Goal: Task Accomplishment & Management: Complete application form

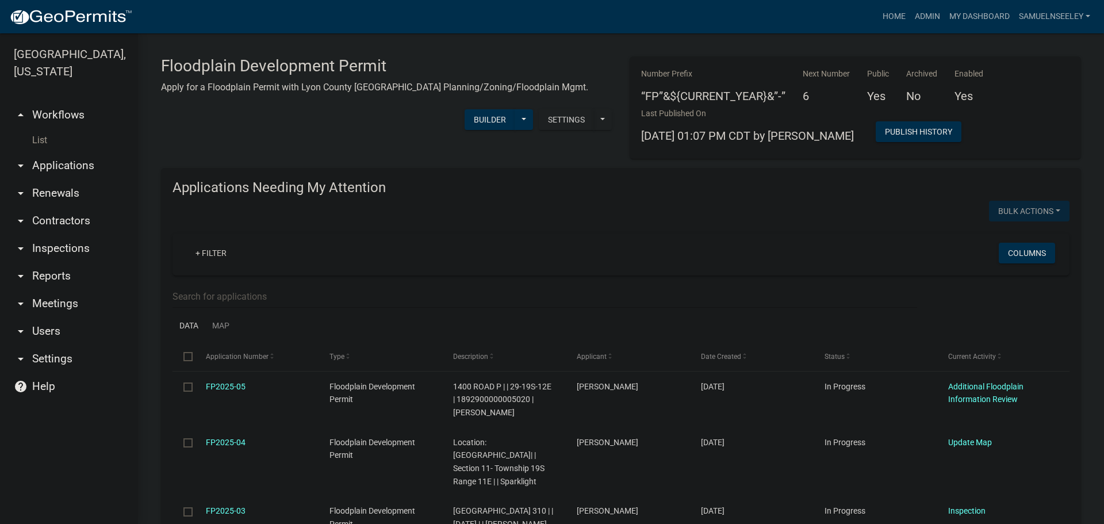
scroll to position [345, 0]
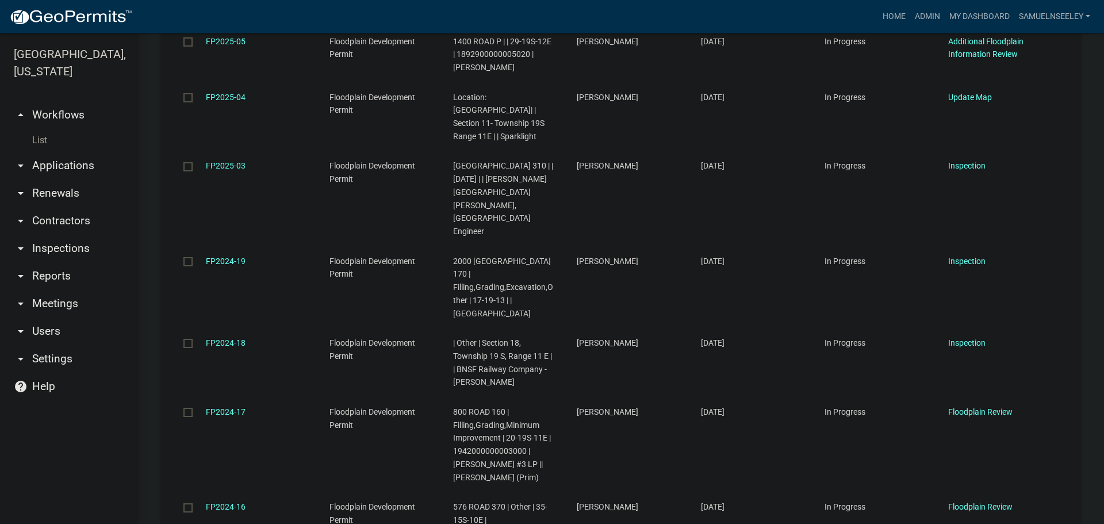
click at [37, 129] on link "List" at bounding box center [69, 140] width 138 height 23
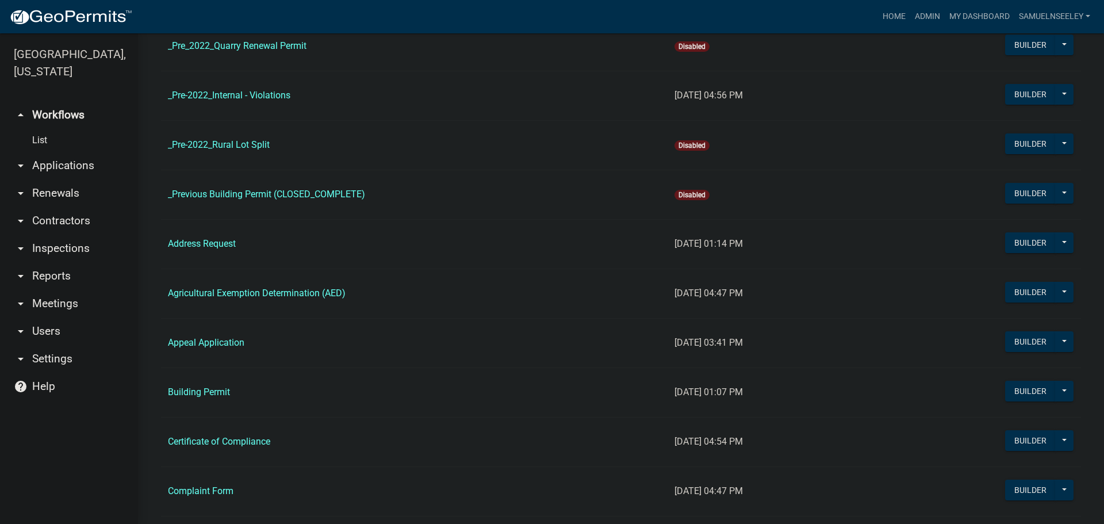
scroll to position [288, 0]
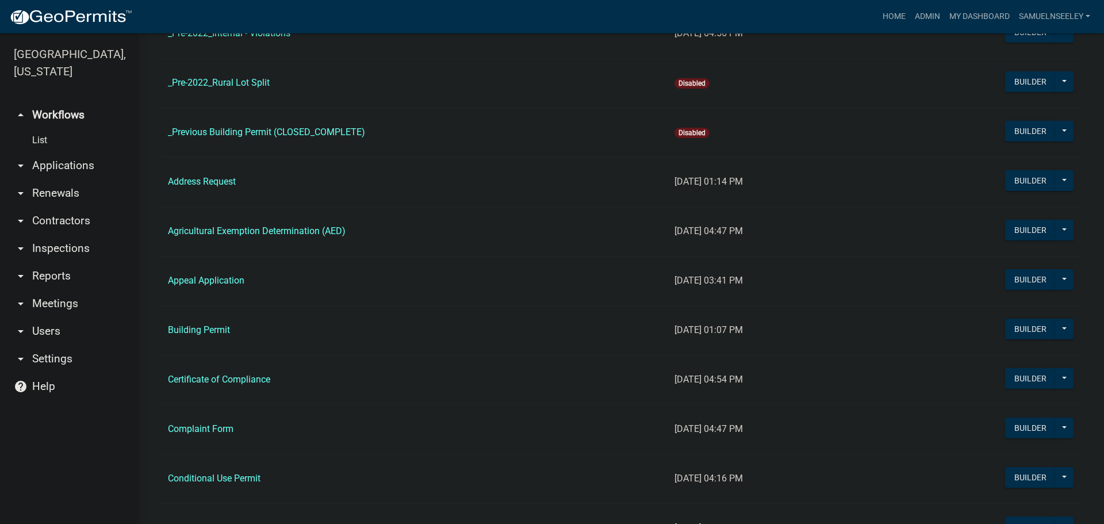
click at [193, 183] on link "Address Request" at bounding box center [202, 181] width 68 height 11
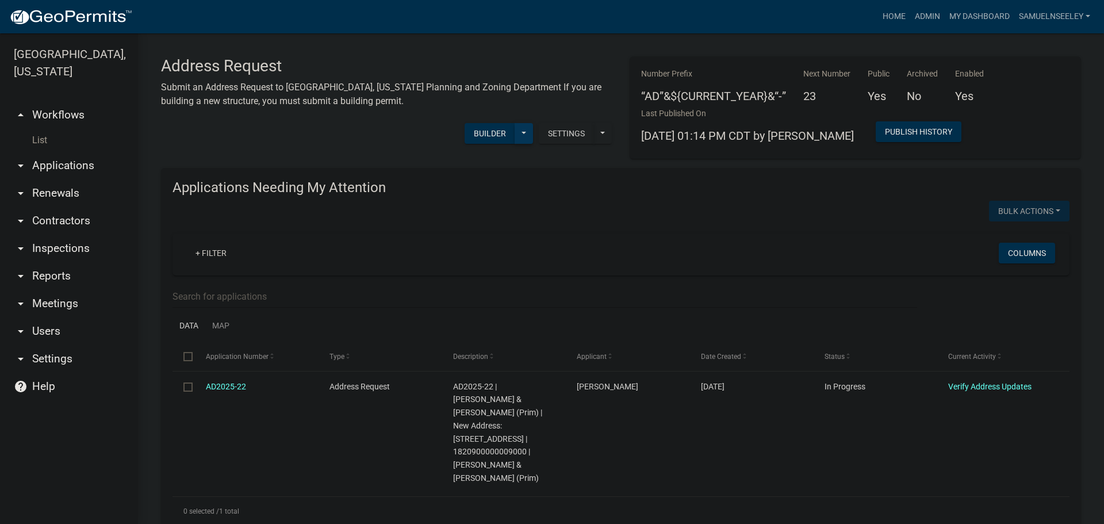
click at [516, 133] on button at bounding box center [524, 133] width 18 height 21
click at [471, 329] on button "Start Application" at bounding box center [485, 329] width 95 height 28
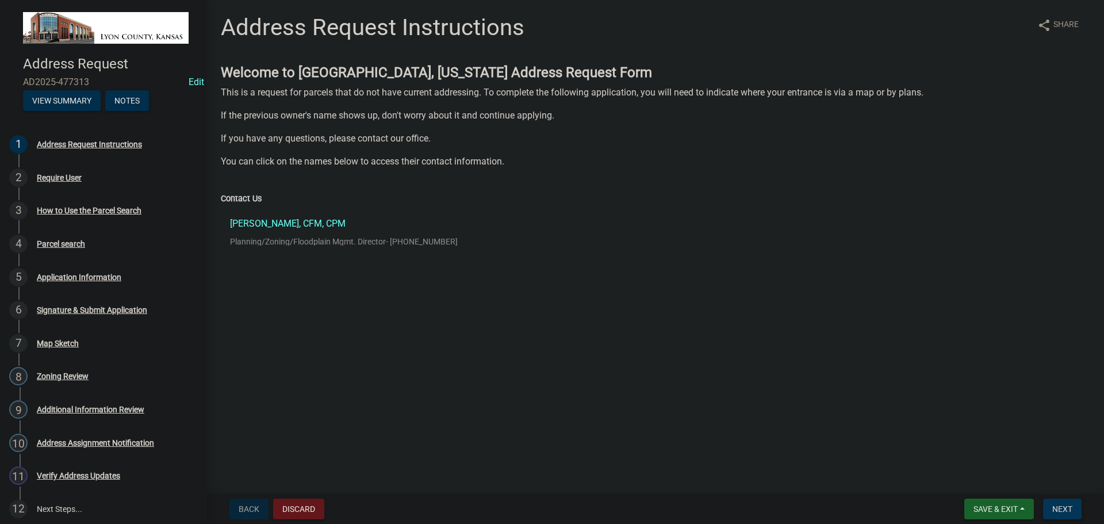
click at [1077, 510] on button "Next" at bounding box center [1062, 509] width 39 height 21
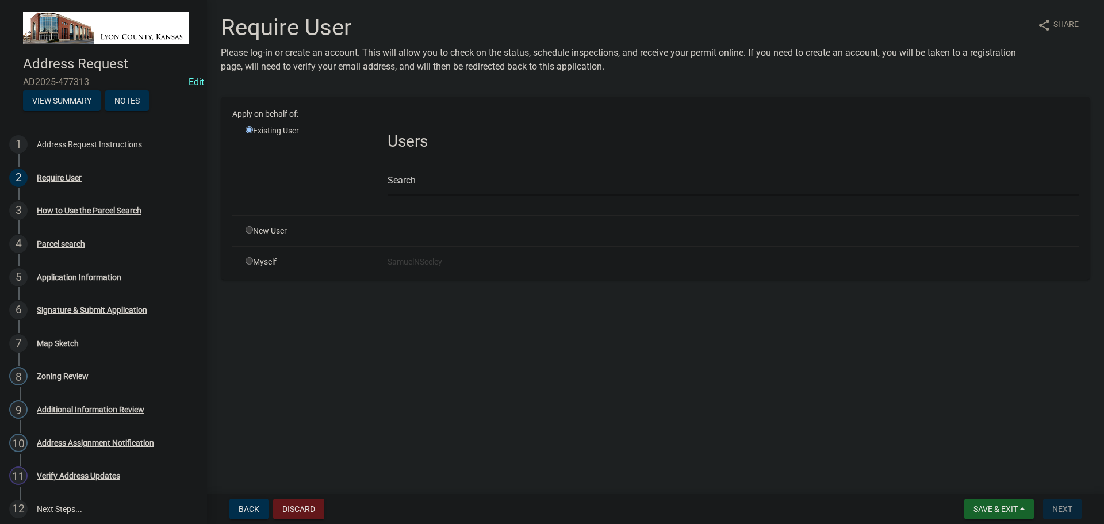
click at [244, 260] on div "Myself" at bounding box center [308, 262] width 142 height 12
click at [250, 261] on input "radio" at bounding box center [249, 260] width 7 height 7
radio input "true"
radio input "false"
click at [1063, 510] on span "Next" at bounding box center [1062, 508] width 20 height 9
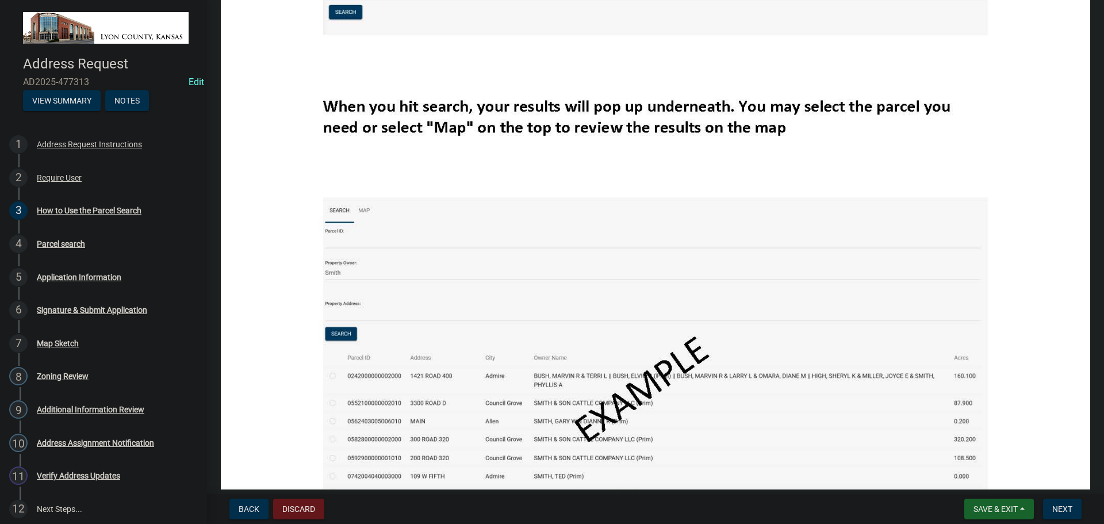
scroll to position [978, 0]
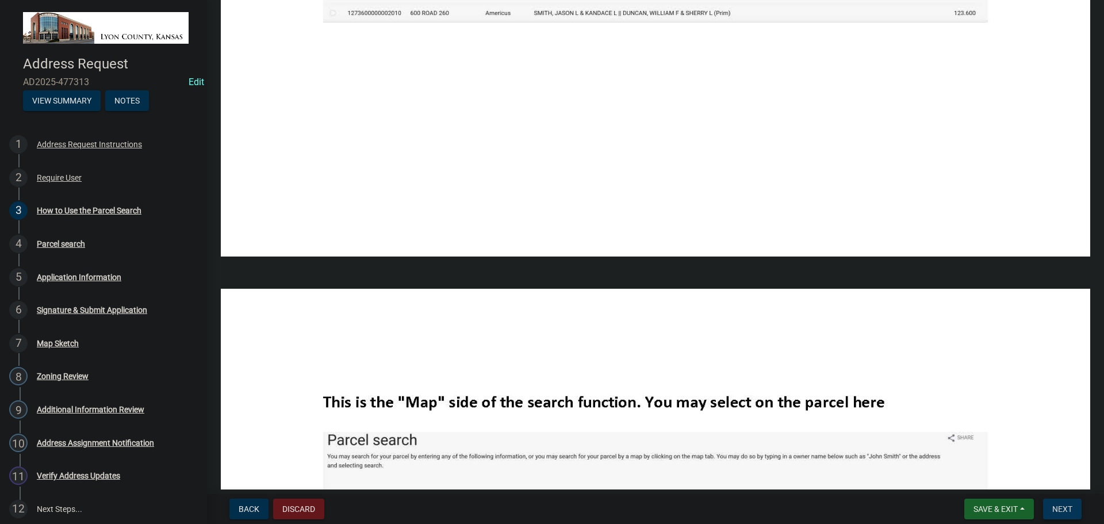
click at [1061, 511] on span "Next" at bounding box center [1062, 508] width 20 height 9
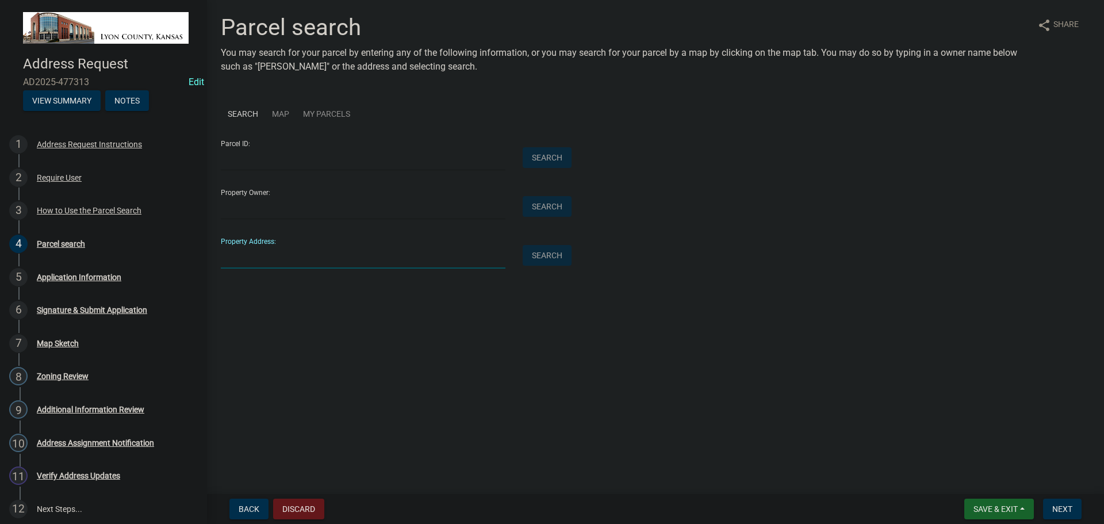
click at [265, 259] on input "Property Address:" at bounding box center [363, 257] width 285 height 24
type input "[STREET_ADDRESS]"
click at [551, 256] on button "Search" at bounding box center [547, 255] width 49 height 21
drag, startPoint x: 284, startPoint y: 256, endPoint x: 197, endPoint y: 261, distance: 87.0
click at [197, 261] on div "Address Request AD2025-477313 Edit View Summary Notes 1 Address Request Instruc…" at bounding box center [552, 262] width 1104 height 524
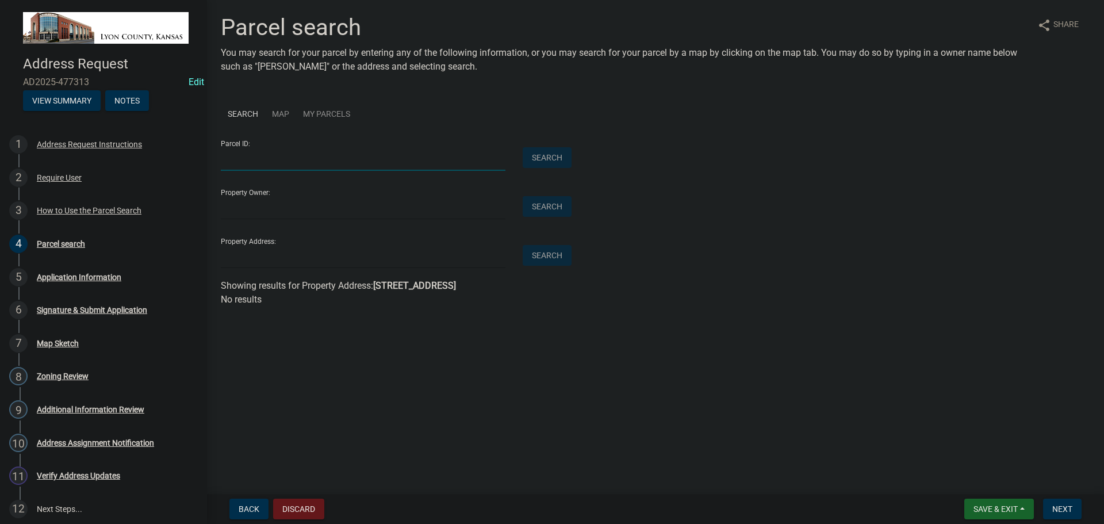
click at [244, 155] on input "Parcel ID:" at bounding box center [363, 159] width 285 height 24
paste input "2020900000003030"
type input "2020900000003030"
click at [551, 159] on button "Search" at bounding box center [547, 157] width 49 height 21
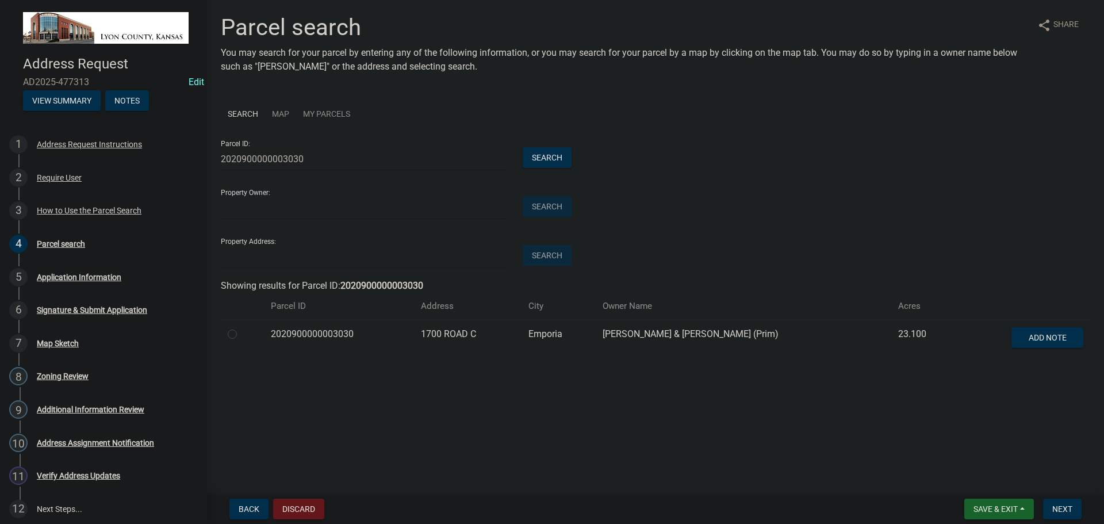
click at [242, 327] on label at bounding box center [242, 327] width 0 height 0
click at [242, 335] on input "radio" at bounding box center [245, 330] width 7 height 7
radio input "true"
click at [1058, 515] on button "Next" at bounding box center [1062, 509] width 39 height 21
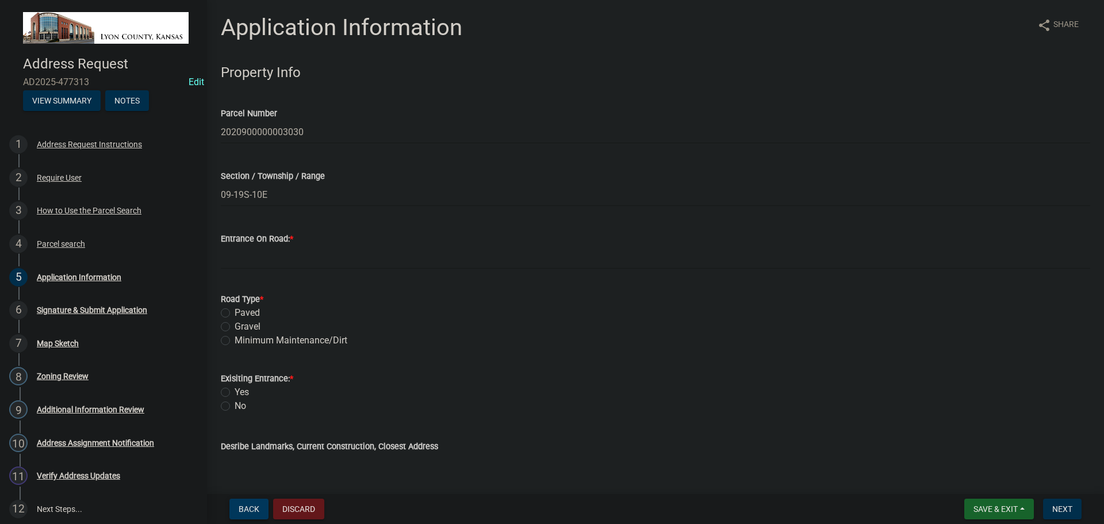
click at [250, 508] on span "Back" at bounding box center [249, 508] width 21 height 9
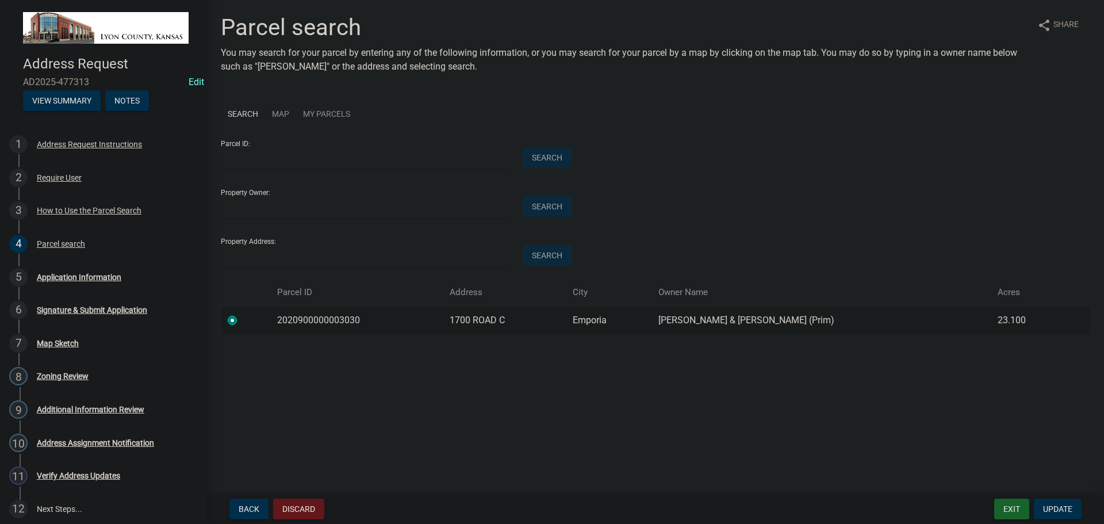
click at [278, 112] on link "Map" at bounding box center [280, 114] width 31 height 35
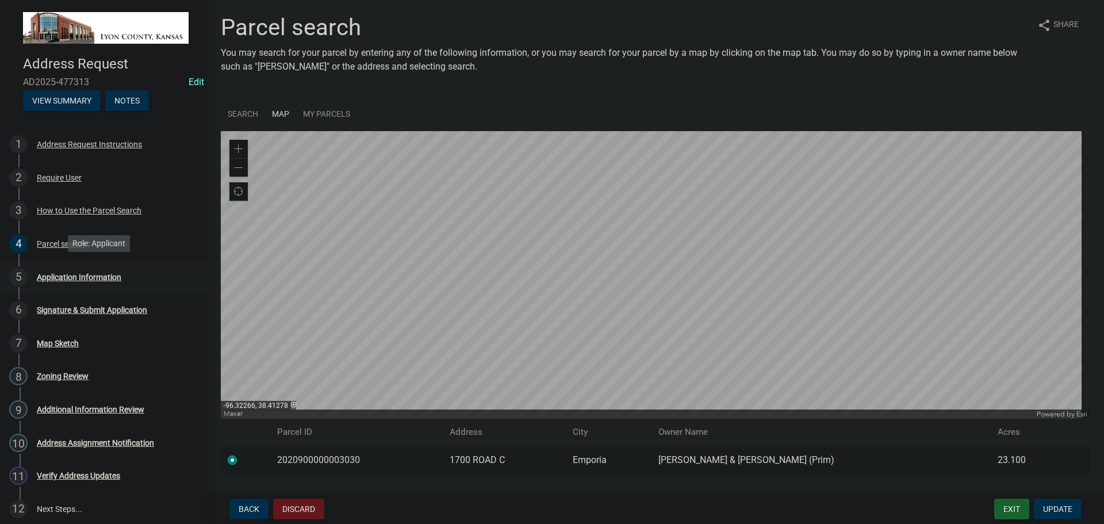
click at [54, 273] on div "Application Information" at bounding box center [79, 277] width 85 height 8
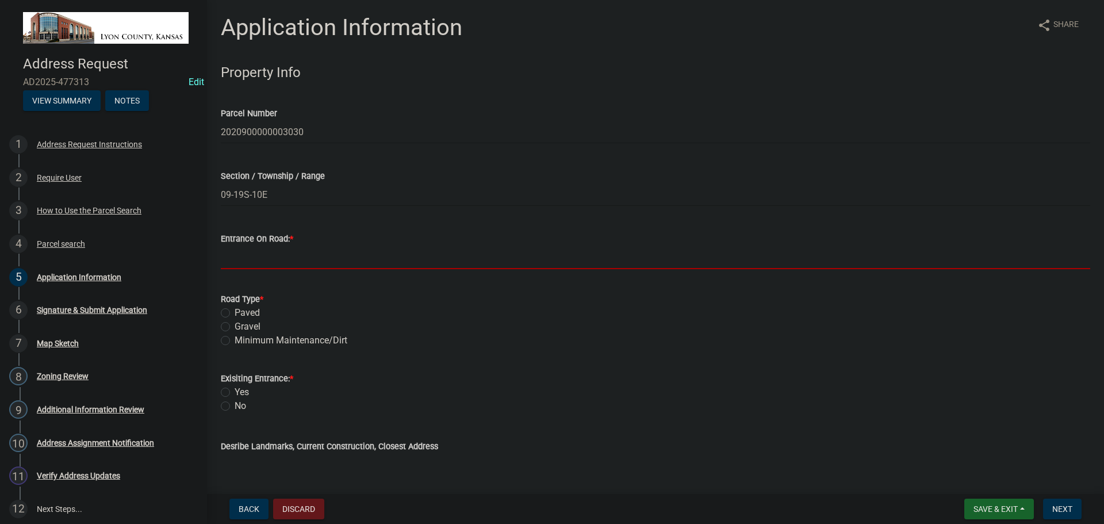
click at [248, 258] on input "Entrance On Road: *" at bounding box center [656, 258] width 870 height 24
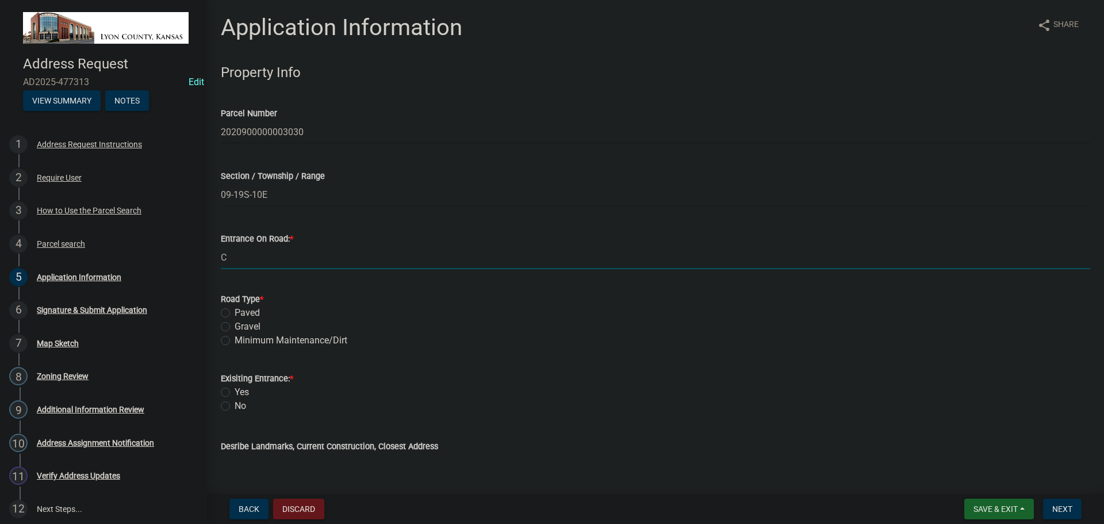
type input "C"
click at [235, 324] on label "Gravel" at bounding box center [248, 327] width 26 height 14
click at [235, 324] on input "Gravel" at bounding box center [238, 323] width 7 height 7
radio input "true"
click at [235, 391] on label "Yes" at bounding box center [242, 392] width 14 height 14
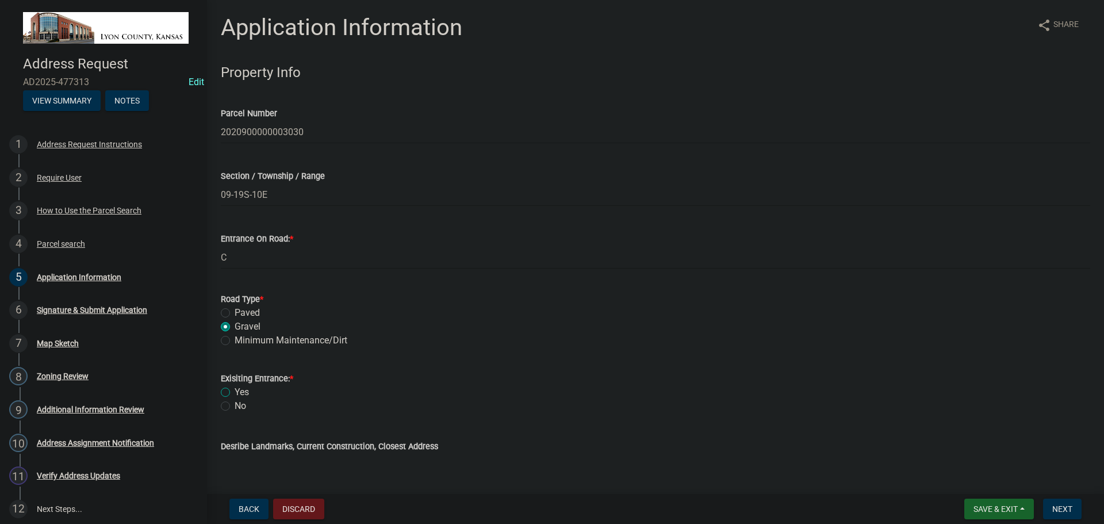
click at [235, 391] on input "Yes" at bounding box center [238, 388] width 7 height 7
radio input "true"
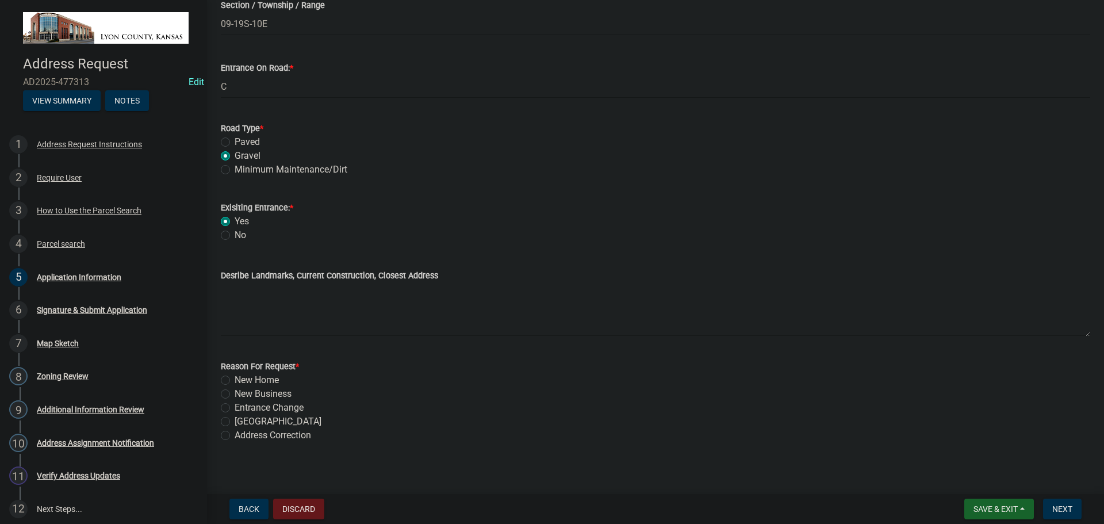
scroll to position [179, 0]
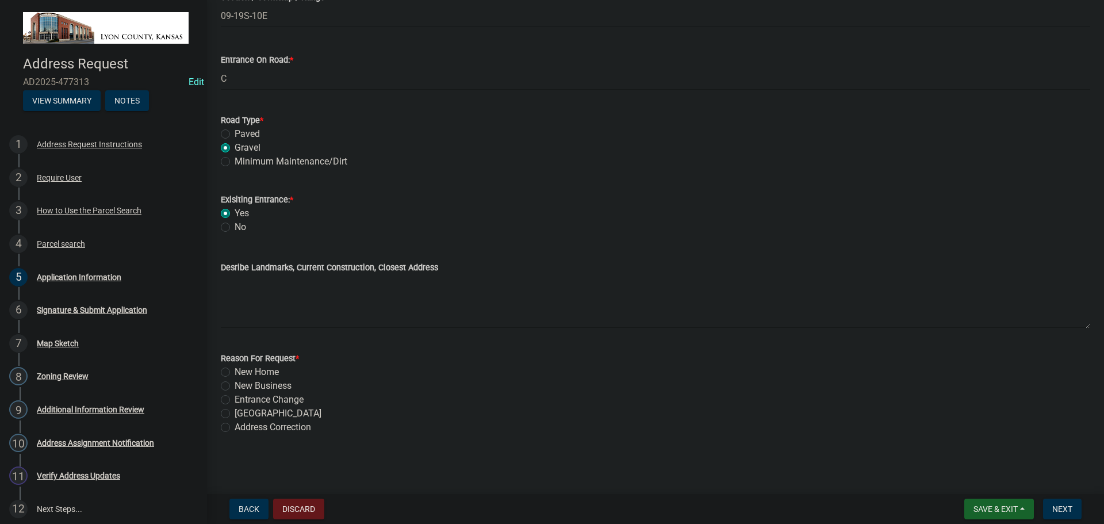
click at [235, 372] on label "New Home" at bounding box center [257, 372] width 44 height 14
click at [235, 372] on input "New Home" at bounding box center [238, 368] width 7 height 7
radio input "true"
click at [1062, 509] on span "Next" at bounding box center [1062, 508] width 20 height 9
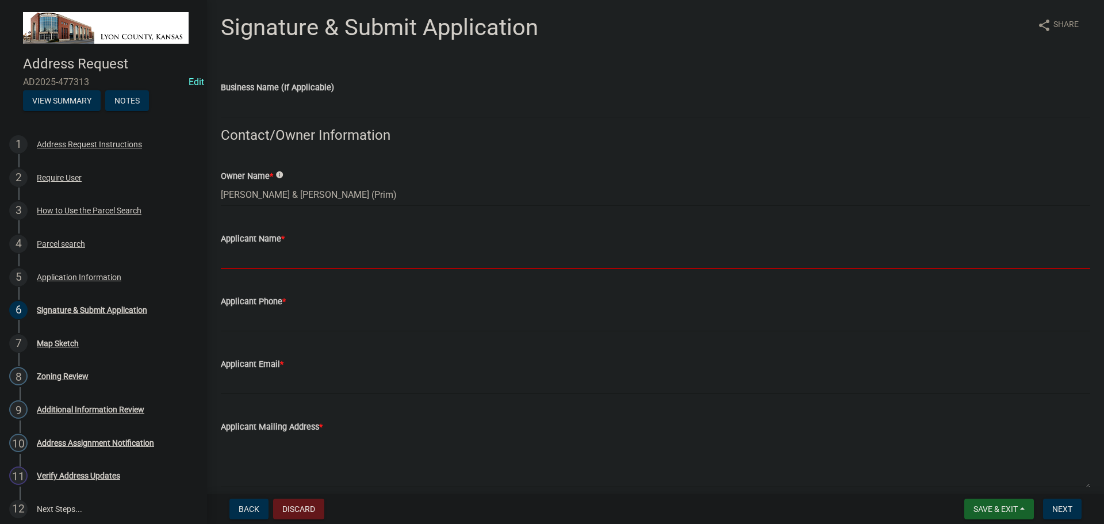
click at [248, 259] on input "Applicant Name *" at bounding box center [656, 258] width 870 height 24
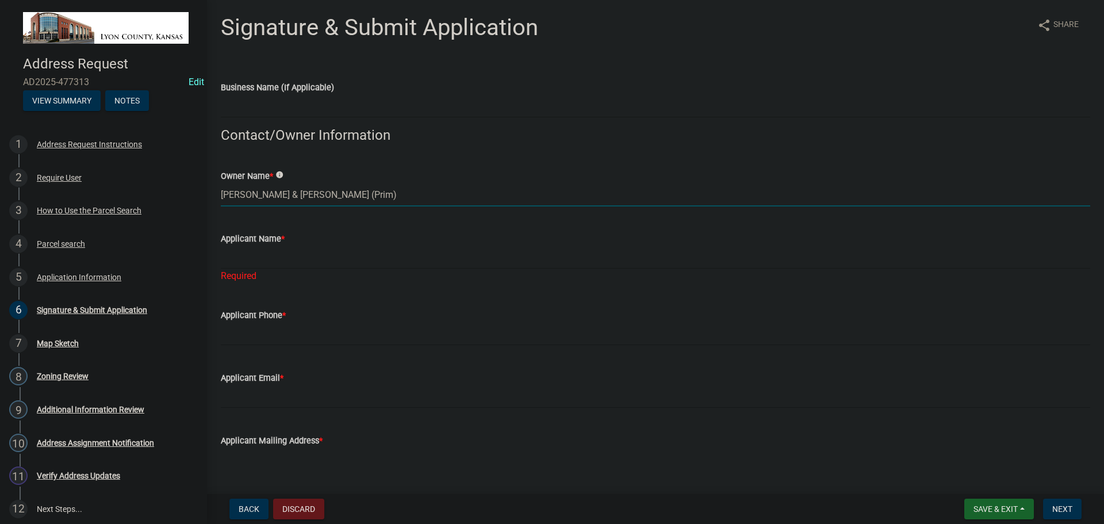
click at [266, 196] on input "[PERSON_NAME] & [PERSON_NAME] (Prim)" at bounding box center [656, 195] width 870 height 24
click at [266, 195] on input "[PERSON_NAME] & [PERSON_NAME] (Prim)" at bounding box center [656, 195] width 870 height 24
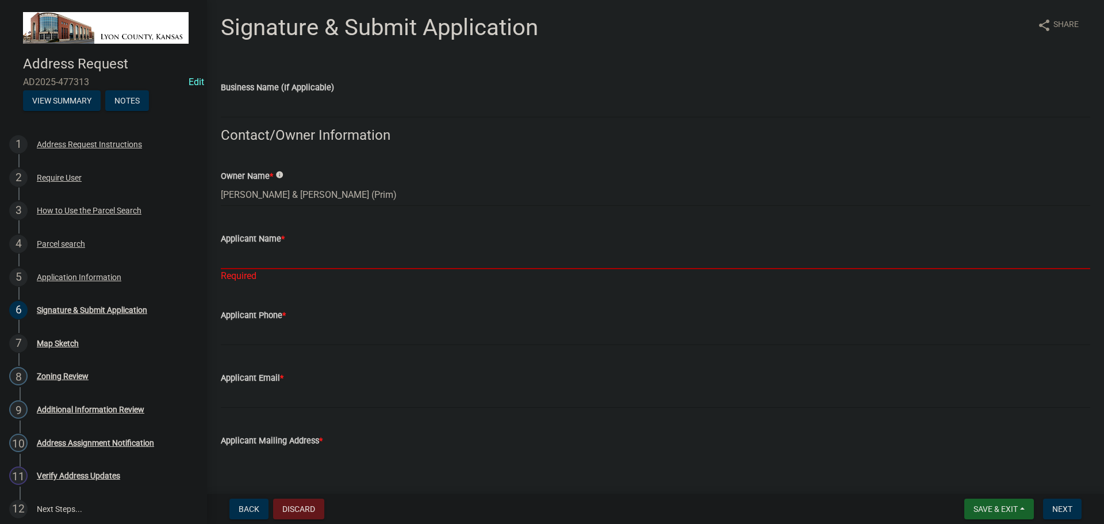
click at [269, 258] on input "Applicant Name *" at bounding box center [656, 258] width 870 height 24
paste input "[PERSON_NAME] & [PERSON_NAME] (Prim)"
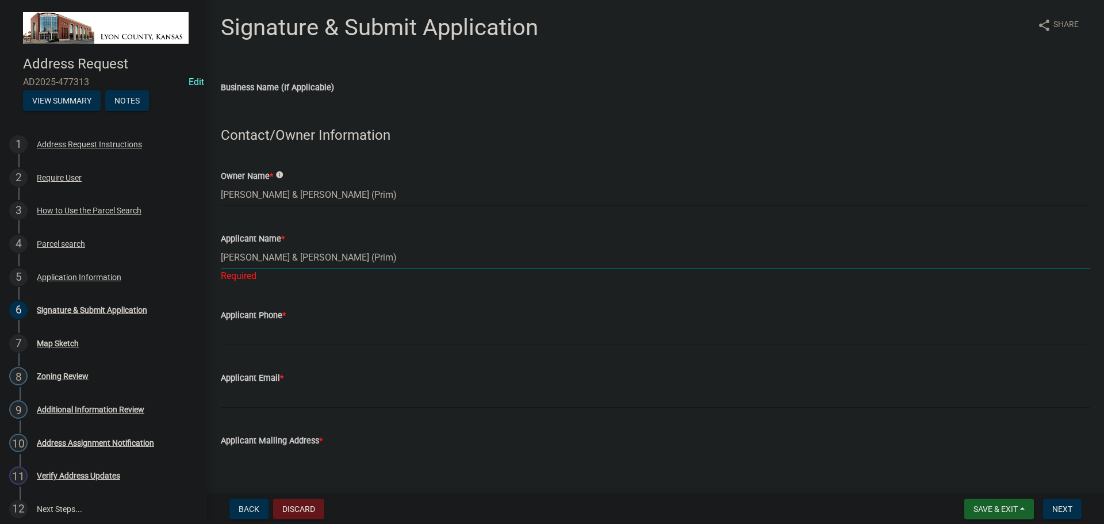
type input "[PERSON_NAME] & [PERSON_NAME] (Prim)"
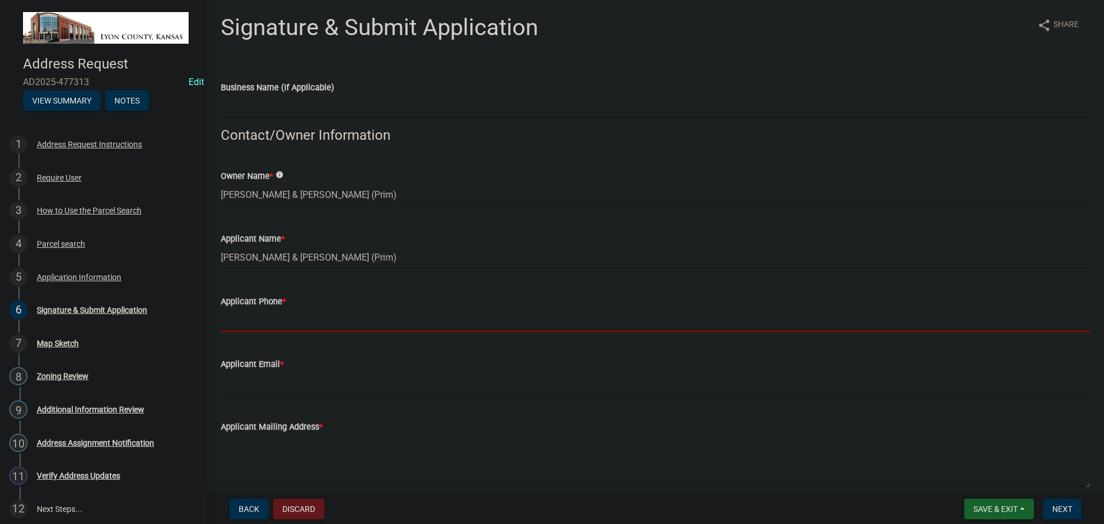
click at [256, 334] on wm-data-entity-input "Applicant Phone *" at bounding box center [656, 309] width 870 height 63
type input "6203413471"
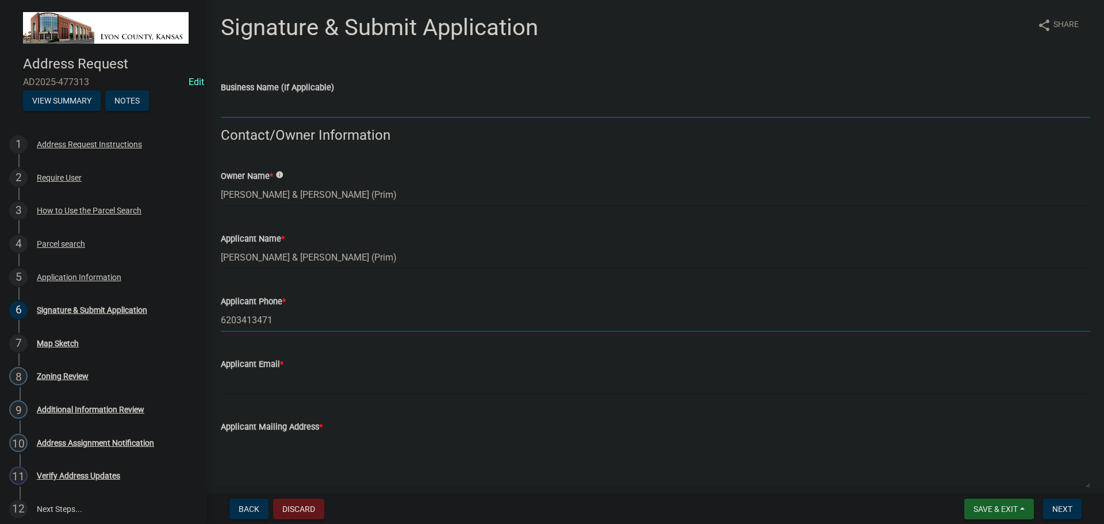
type input "[GEOGRAPHIC_DATA], [GEOGRAPHIC_DATA]"
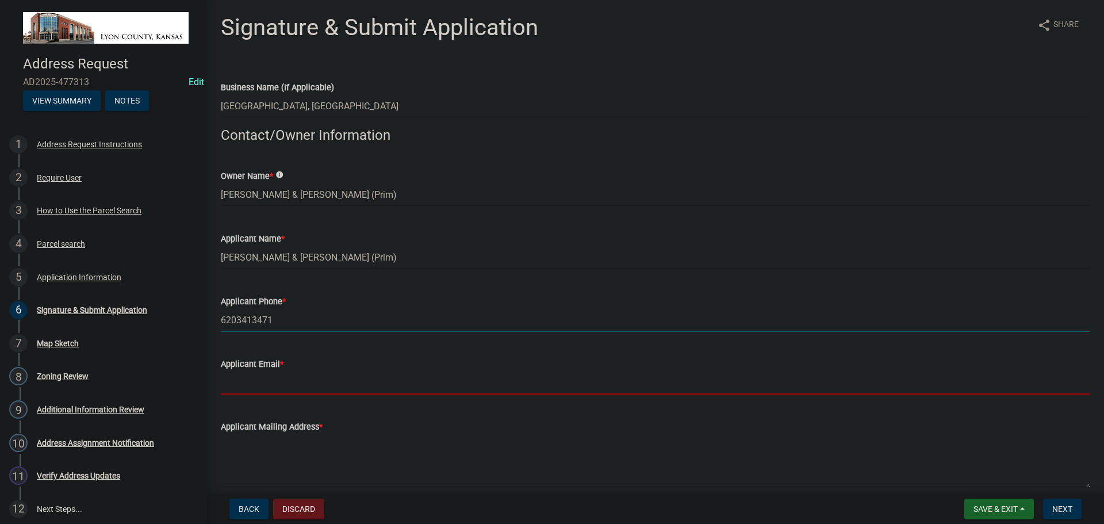
type input "[EMAIL_ADDRESS][DOMAIN_NAME]"
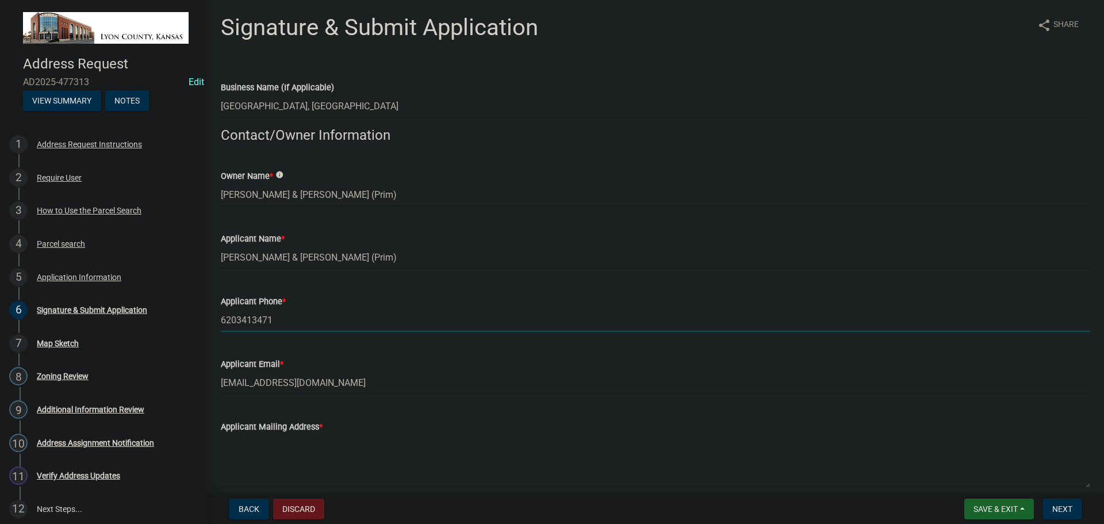
type textarea "[STREET_ADDRESS]"
drag, startPoint x: 293, startPoint y: 106, endPoint x: 225, endPoint y: 107, distance: 68.4
click at [224, 106] on input "[GEOGRAPHIC_DATA], [GEOGRAPHIC_DATA]" at bounding box center [656, 106] width 870 height 24
type input "L"
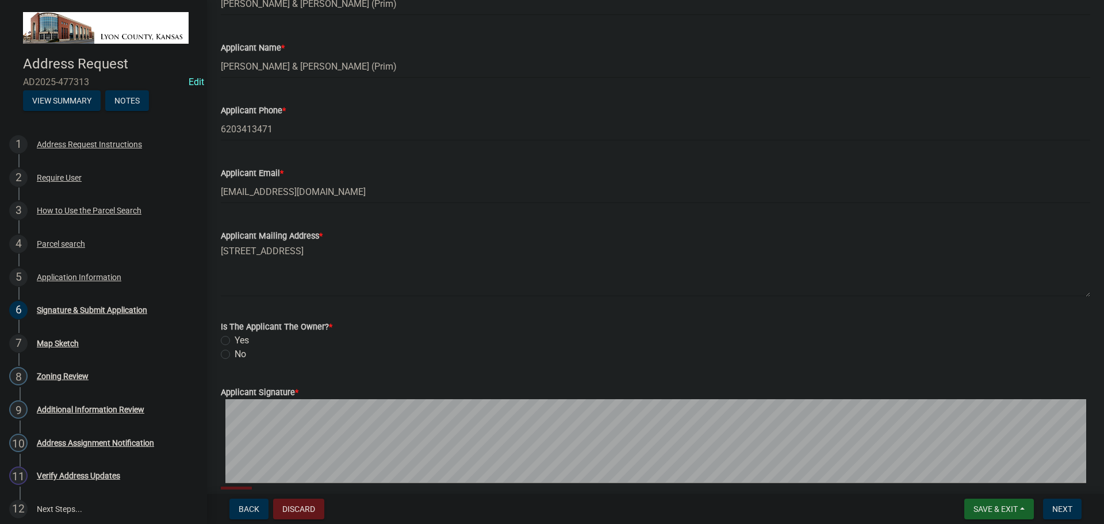
scroll to position [230, 0]
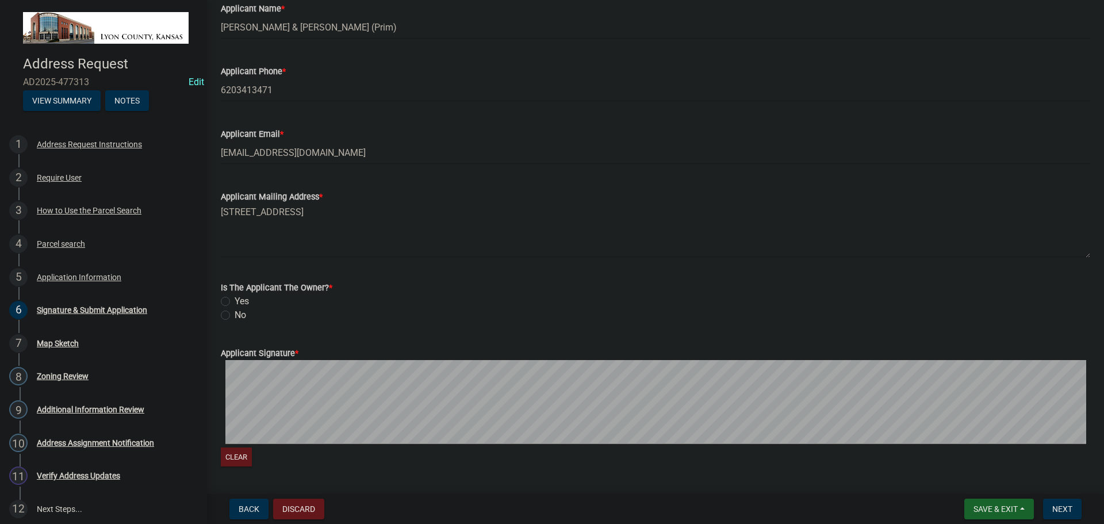
click at [235, 305] on label "Yes" at bounding box center [242, 301] width 14 height 14
click at [235, 302] on input "Yes" at bounding box center [238, 297] width 7 height 7
radio input "true"
click at [1063, 510] on span "Next" at bounding box center [1062, 508] width 20 height 9
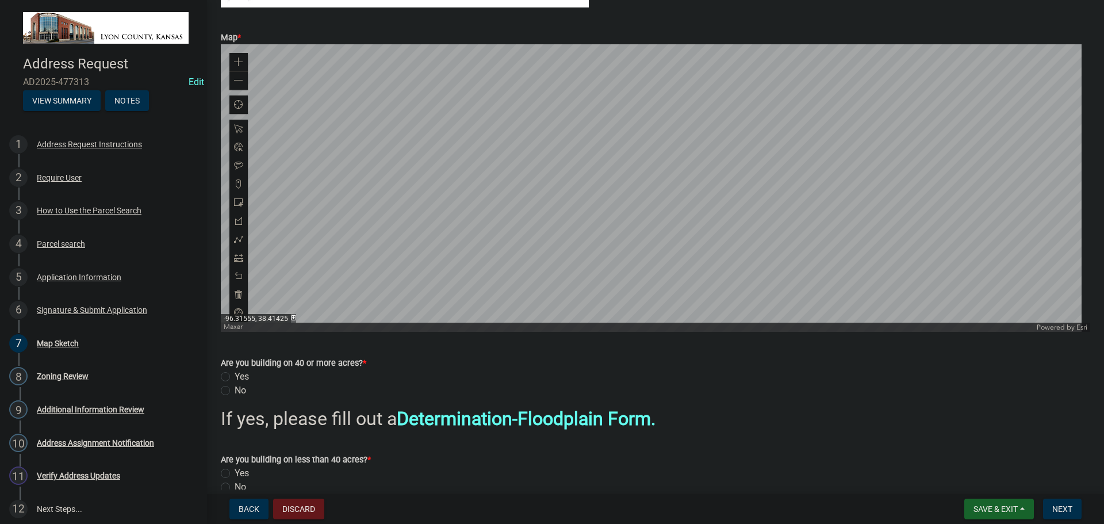
scroll to position [173, 0]
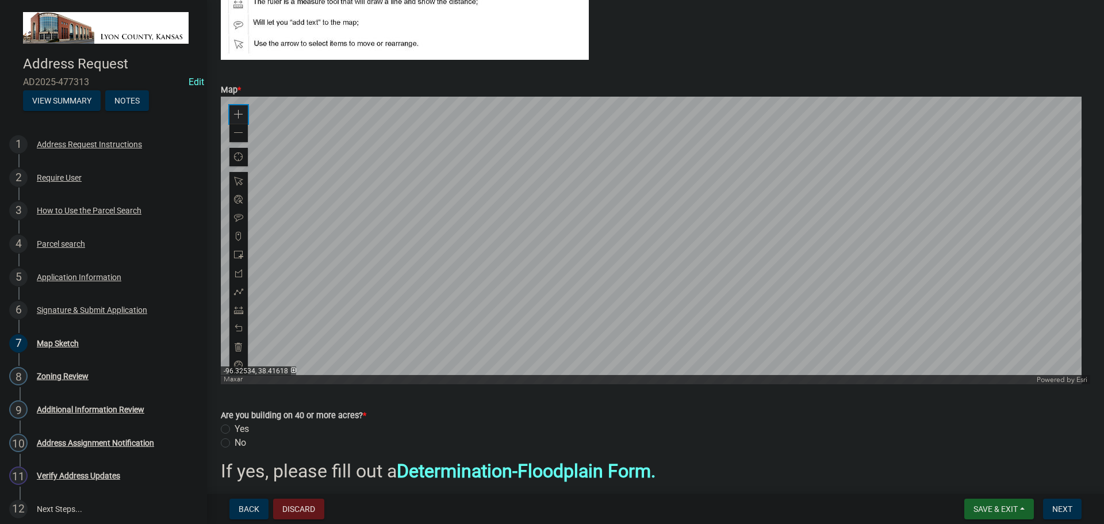
click at [236, 110] on span at bounding box center [238, 114] width 9 height 9
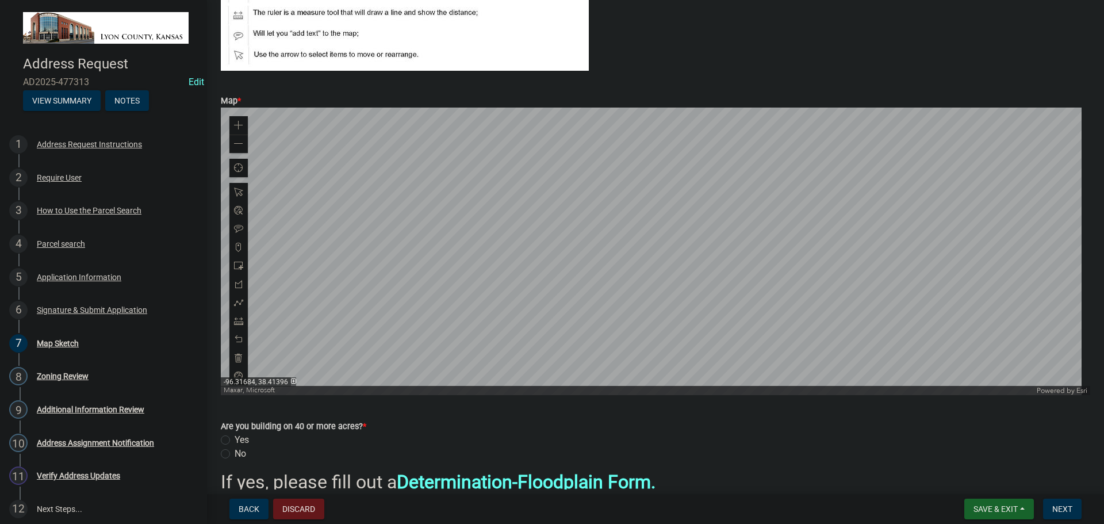
scroll to position [159, 0]
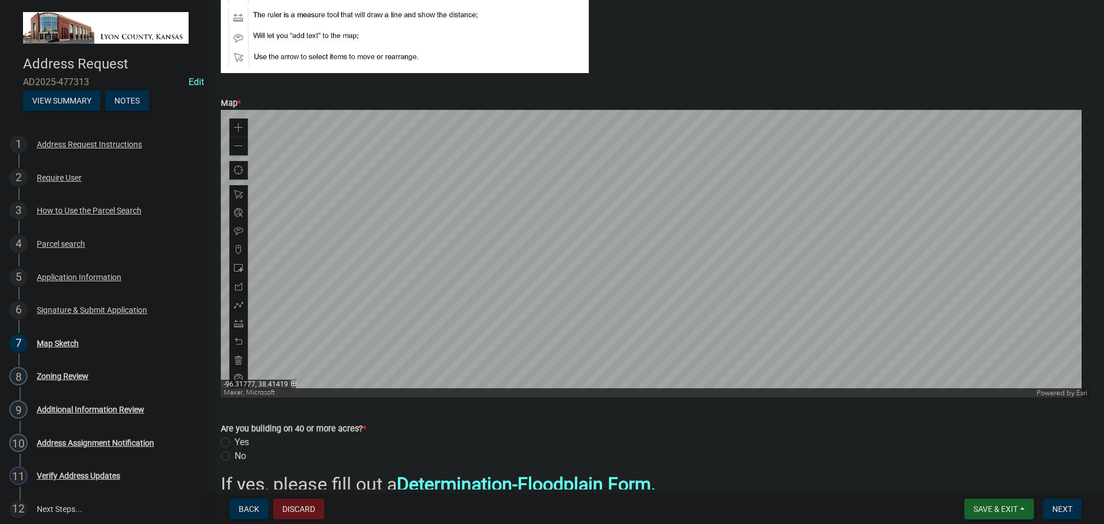
click at [416, 346] on div at bounding box center [656, 254] width 870 height 288
click at [427, 317] on div at bounding box center [656, 254] width 870 height 288
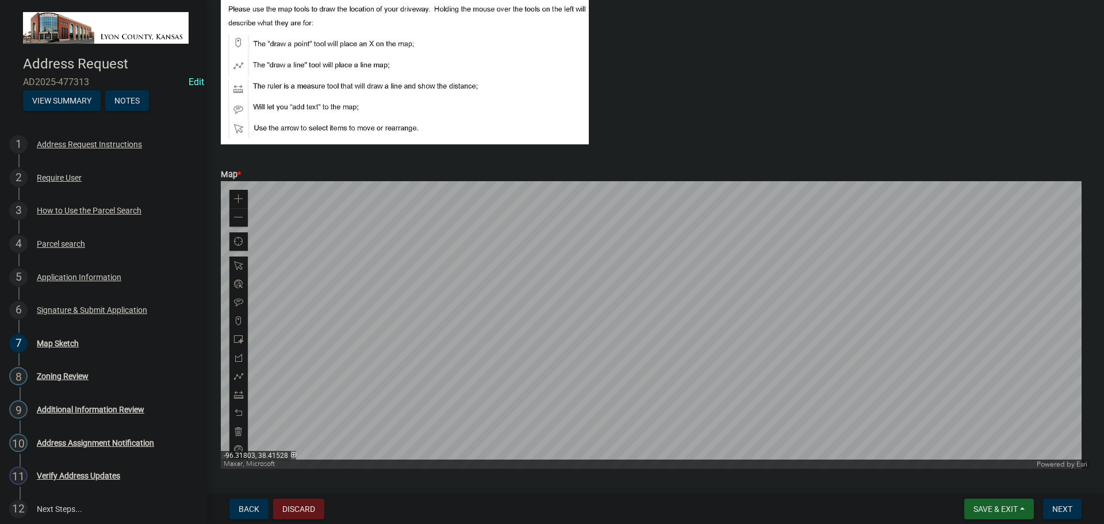
scroll to position [115, 0]
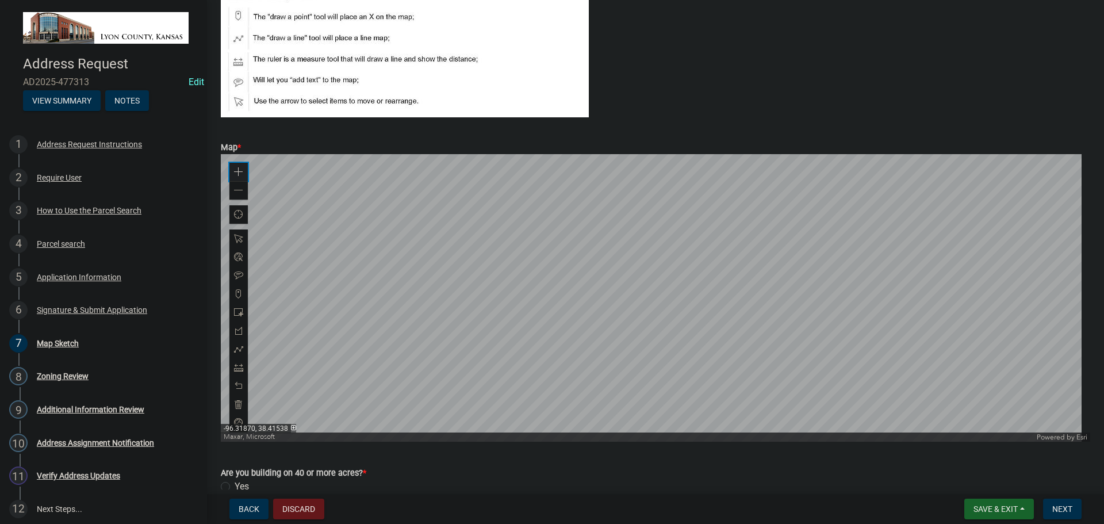
click at [239, 172] on span at bounding box center [238, 171] width 9 height 9
click at [600, 205] on div at bounding box center [656, 298] width 870 height 288
click at [237, 294] on span at bounding box center [238, 293] width 9 height 9
click at [392, 295] on div at bounding box center [656, 298] width 870 height 288
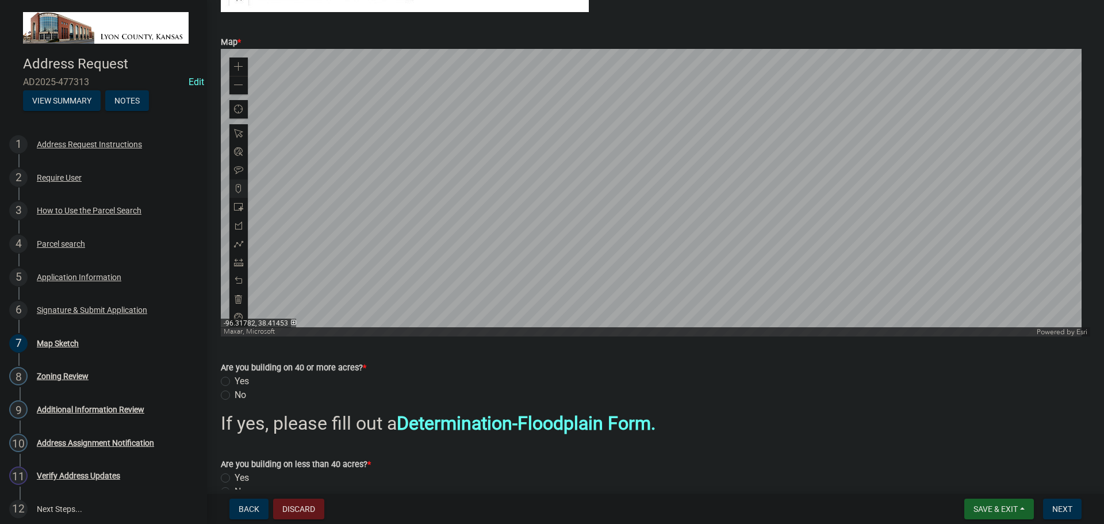
scroll to position [230, 0]
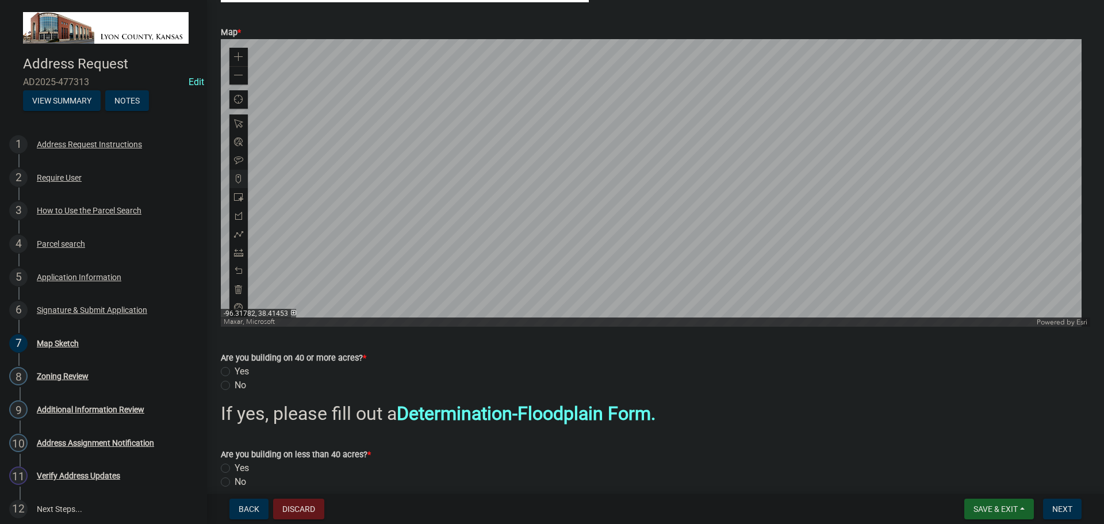
click at [235, 385] on label "No" at bounding box center [241, 385] width 12 height 14
click at [235, 385] on input "No" at bounding box center [238, 381] width 7 height 7
radio input "true"
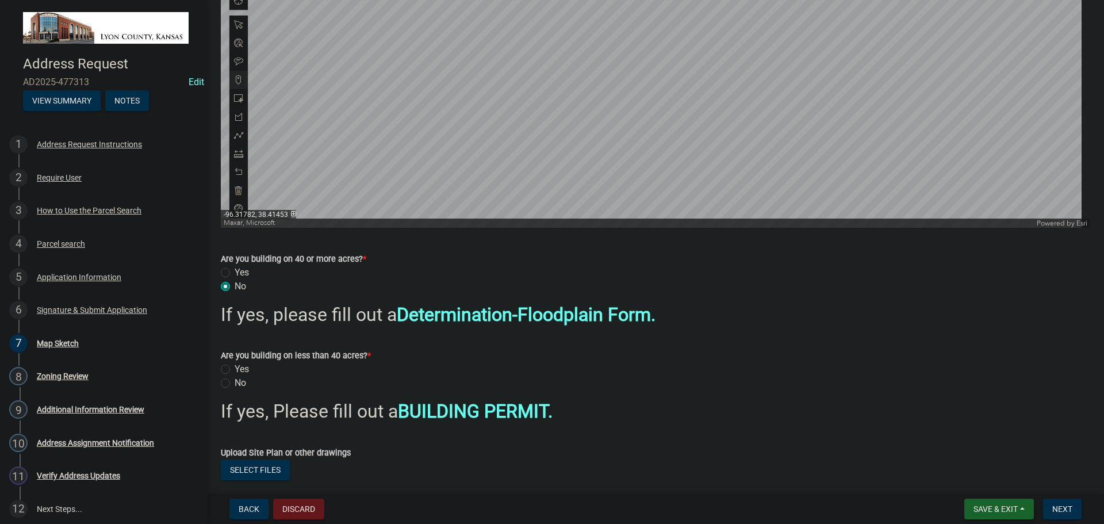
scroll to position [345, 0]
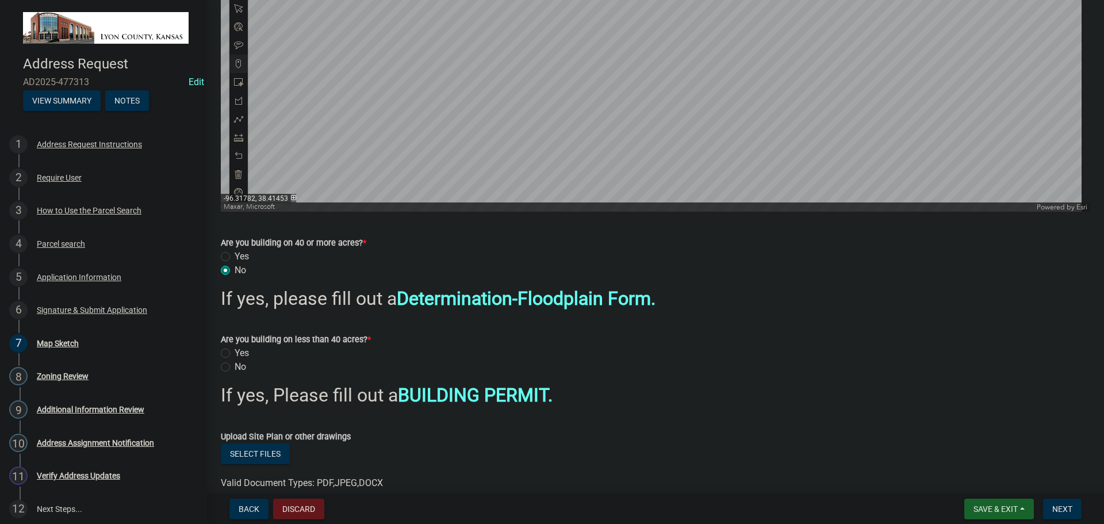
click at [235, 351] on label "Yes" at bounding box center [242, 353] width 14 height 14
click at [235, 351] on input "Yes" at bounding box center [238, 349] width 7 height 7
radio input "true"
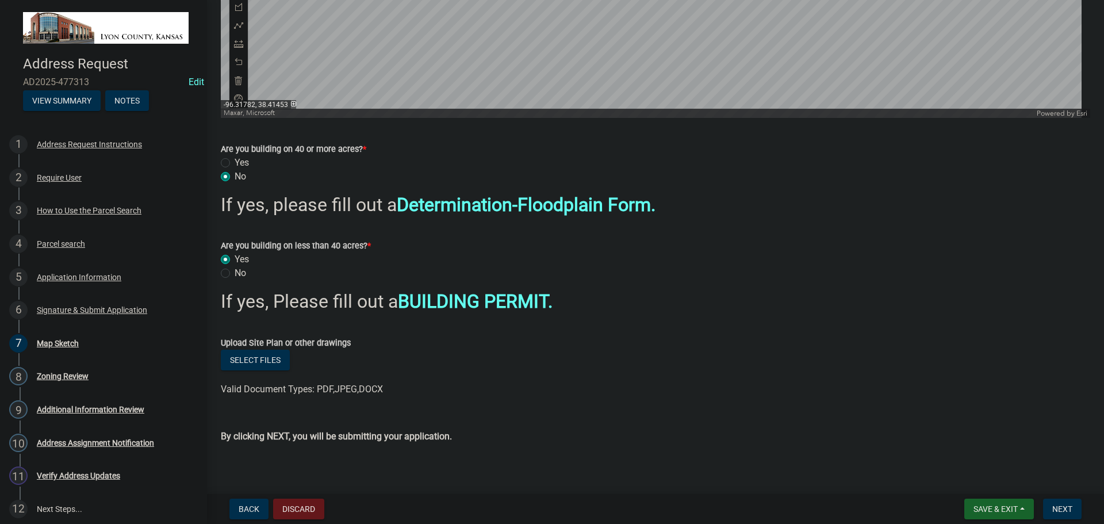
scroll to position [447, 0]
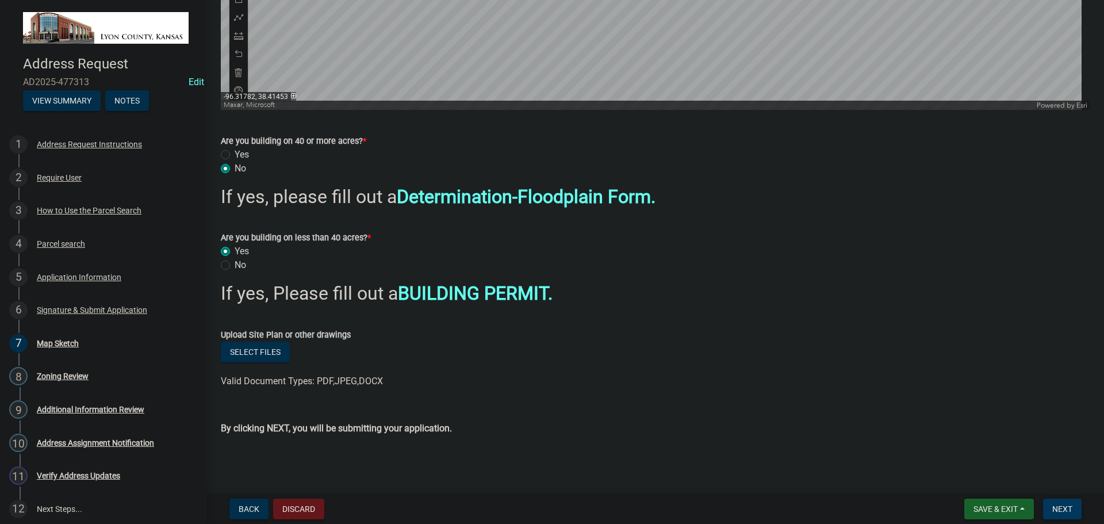
click at [1059, 511] on span "Next" at bounding box center [1062, 508] width 20 height 9
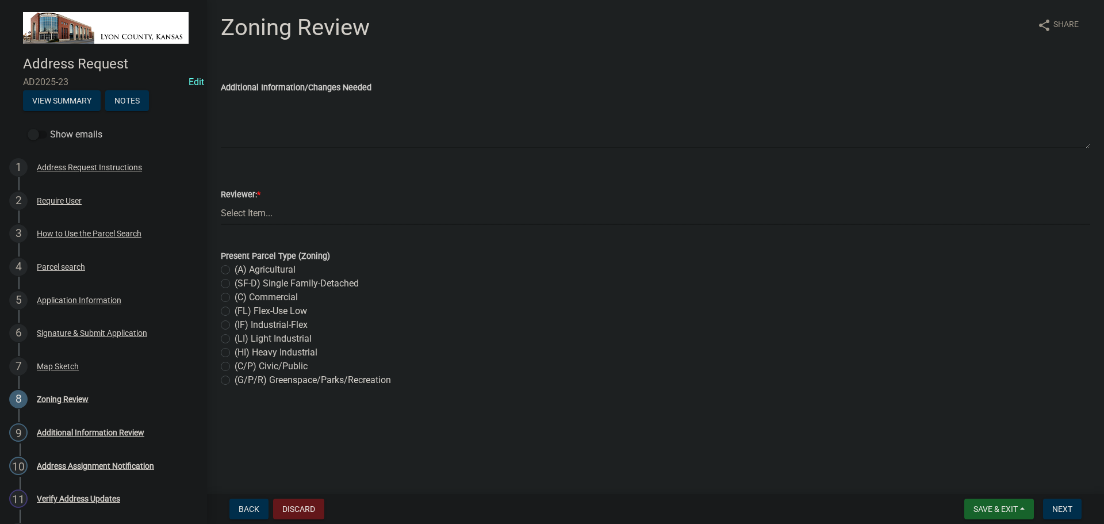
click at [240, 211] on select "Select Item... [PERSON_NAME] GIS Tech Other" at bounding box center [656, 213] width 870 height 24
click at [221, 201] on select "Select Item... [PERSON_NAME] GIS Tech Other" at bounding box center [656, 213] width 870 height 24
select select "54f4a546-63a8-400b-95d9-954cb518fd04"
click at [235, 270] on label "(A) Agricultural" at bounding box center [265, 270] width 61 height 14
click at [235, 270] on input "(A) Agricultural" at bounding box center [238, 266] width 7 height 7
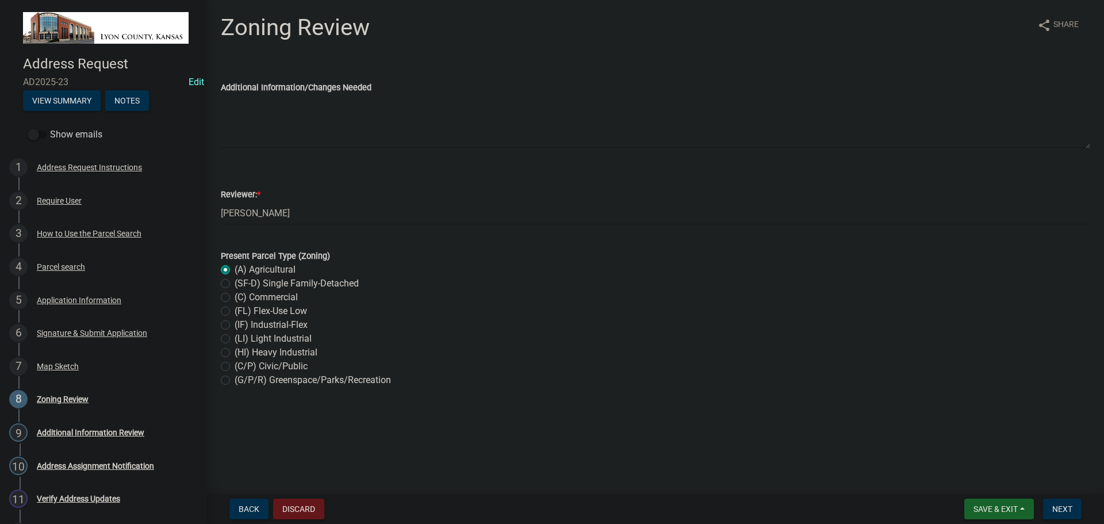
radio input "true"
click at [1060, 506] on span "Next" at bounding box center [1062, 508] width 20 height 9
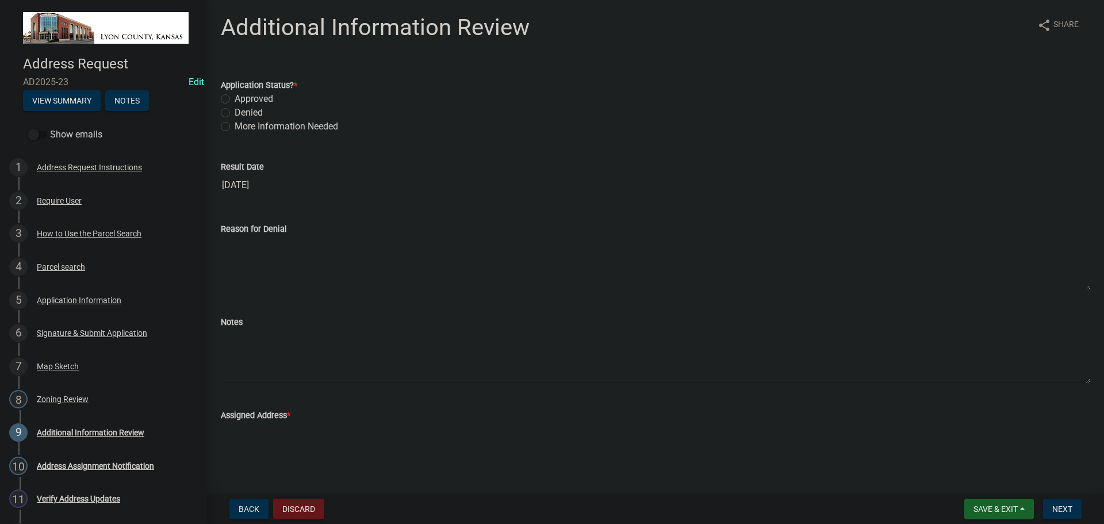
click at [235, 98] on label "Approved" at bounding box center [254, 99] width 39 height 14
click at [235, 98] on input "Approved" at bounding box center [238, 95] width 7 height 7
radio input "true"
click at [235, 339] on textarea "Notes" at bounding box center [656, 356] width 870 height 54
type textarea "New Home"
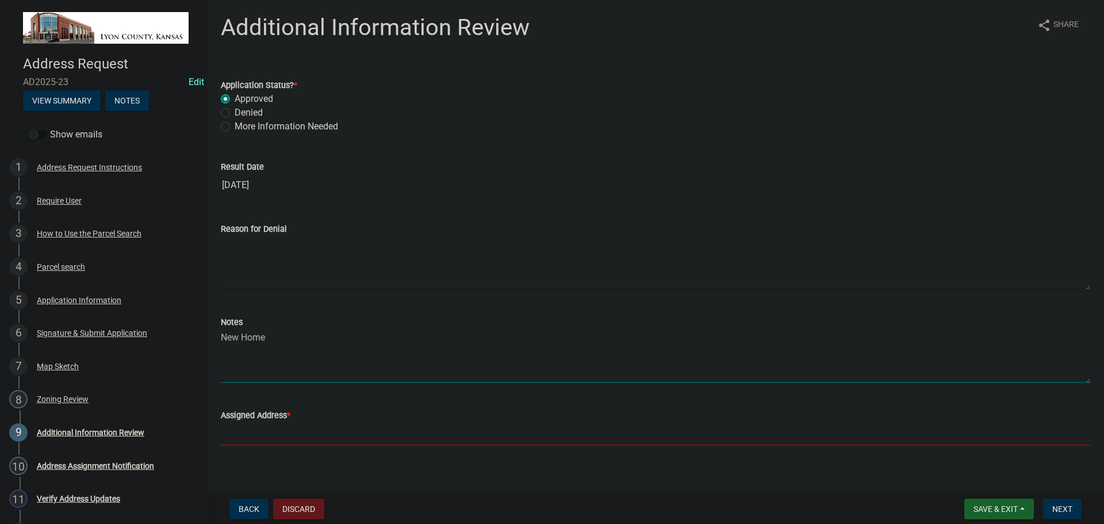
click at [252, 433] on input "Assigned Address *" at bounding box center [656, 434] width 870 height 24
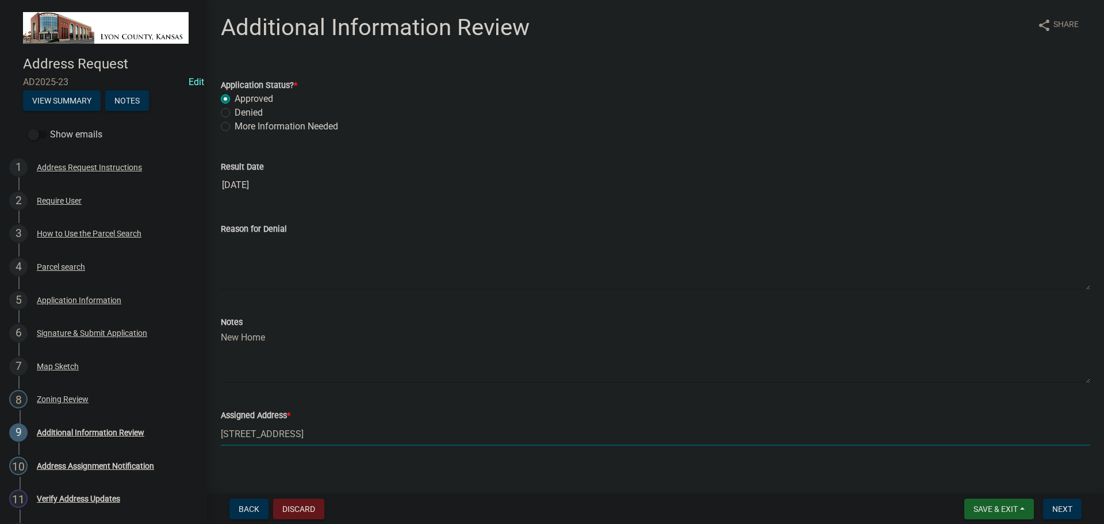
scroll to position [10, 0]
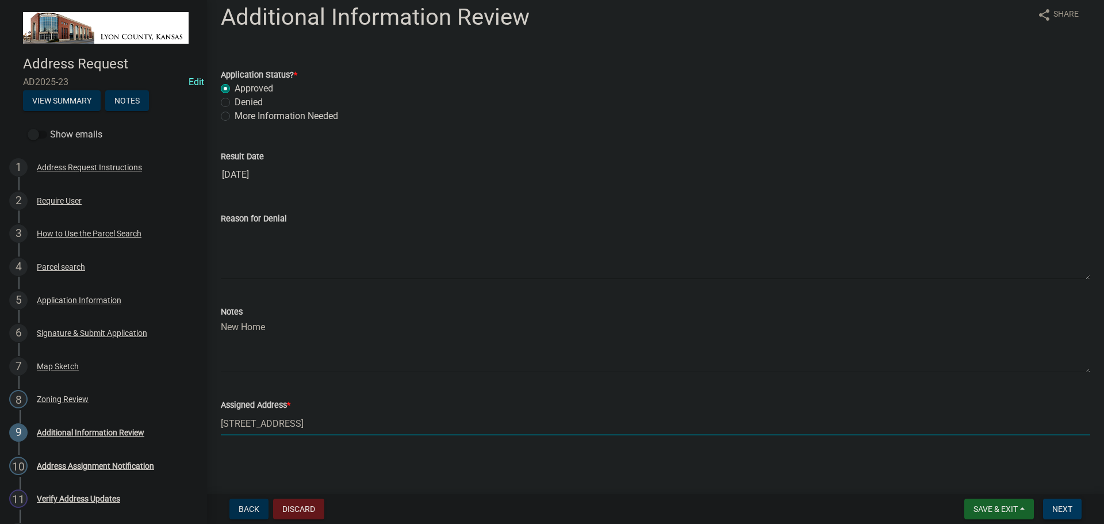
type input "[STREET_ADDRESS]"
click at [1062, 512] on span "Next" at bounding box center [1062, 508] width 20 height 9
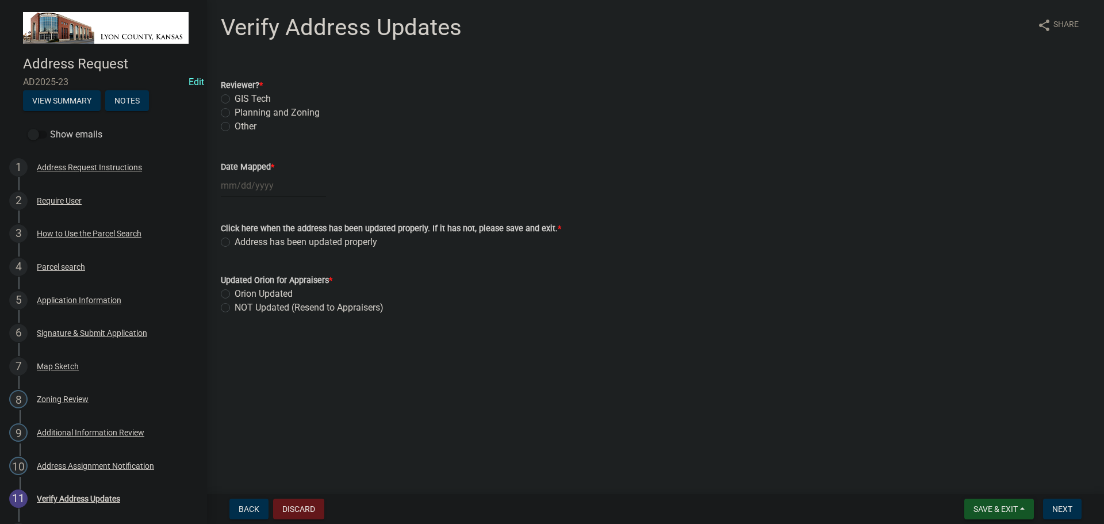
click at [989, 504] on button "Save & Exit" at bounding box center [999, 509] width 70 height 21
click at [973, 480] on button "Save & Exit" at bounding box center [988, 479] width 92 height 28
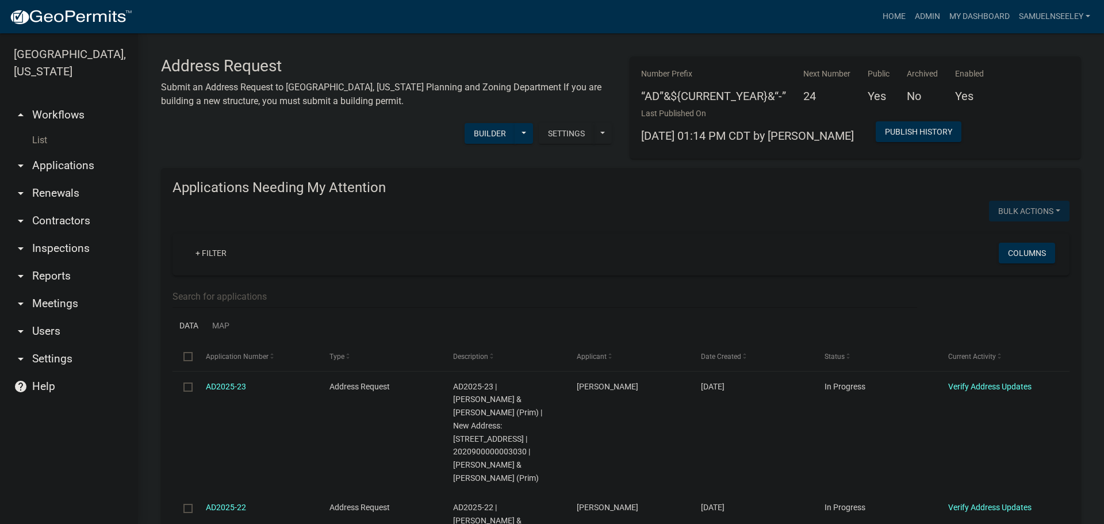
click at [41, 129] on link "List" at bounding box center [69, 140] width 138 height 23
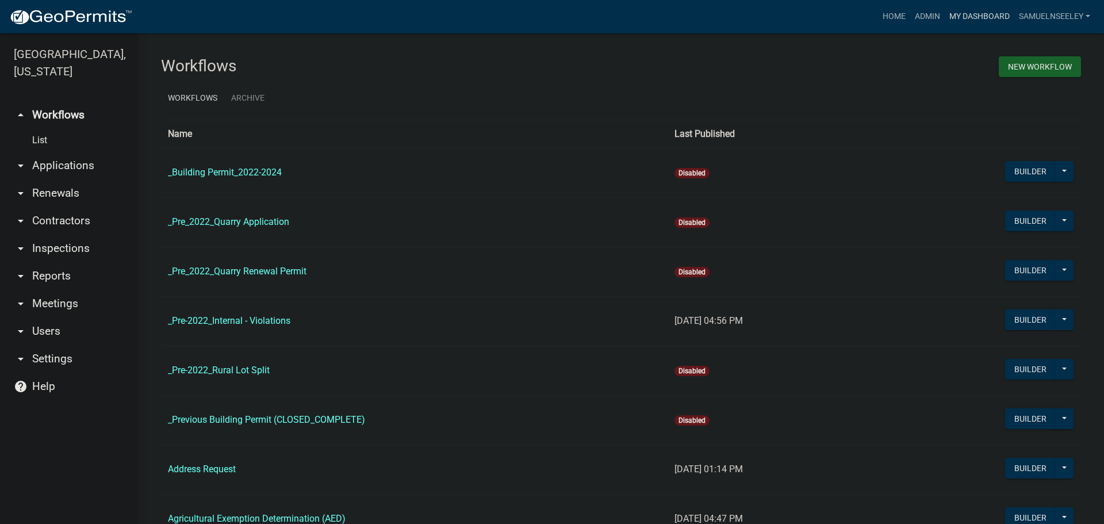
click at [952, 24] on link "My Dashboard" at bounding box center [980, 17] width 70 height 22
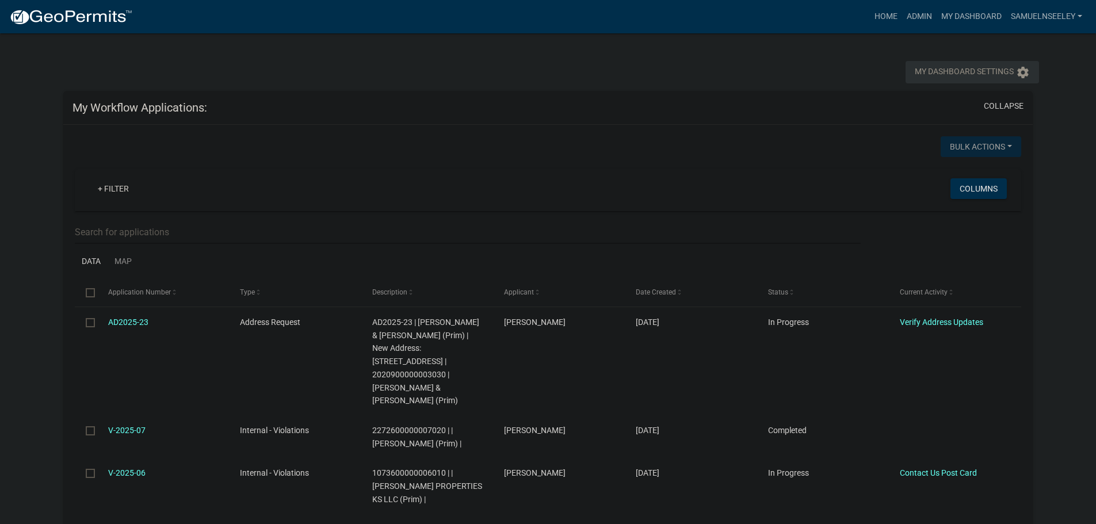
click at [1027, 72] on icon "settings" at bounding box center [1023, 73] width 14 height 14
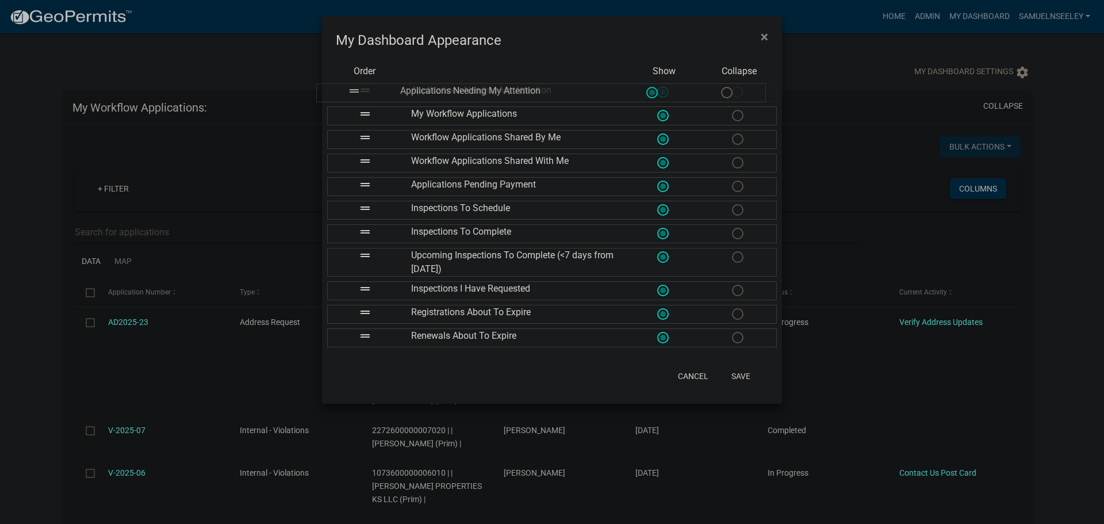
drag, startPoint x: 361, startPoint y: 164, endPoint x: 348, endPoint y: 99, distance: 66.3
click at [738, 139] on span at bounding box center [737, 139] width 24 height 25
click at [732, 133] on input "radio" at bounding box center [732, 133] width 0 height 0
click at [736, 160] on span at bounding box center [737, 163] width 24 height 25
click at [732, 157] on input "radio" at bounding box center [732, 157] width 0 height 0
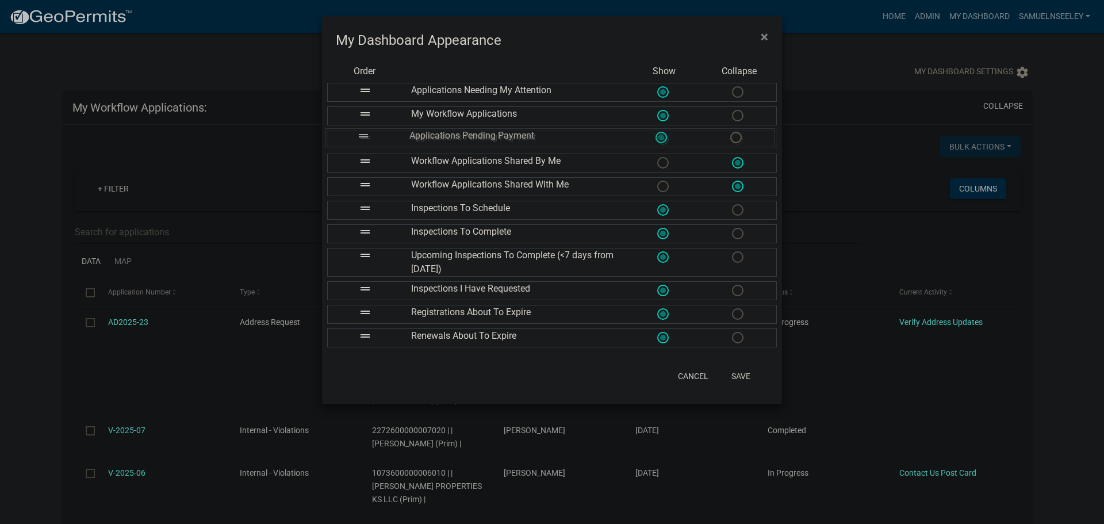
drag, startPoint x: 365, startPoint y: 184, endPoint x: 363, endPoint y: 136, distance: 48.3
click at [739, 213] on span at bounding box center [737, 210] width 24 height 25
click at [732, 204] on input "radio" at bounding box center [732, 204] width 0 height 0
click at [739, 236] on span at bounding box center [737, 233] width 24 height 25
click at [732, 228] on input "radio" at bounding box center [732, 228] width 0 height 0
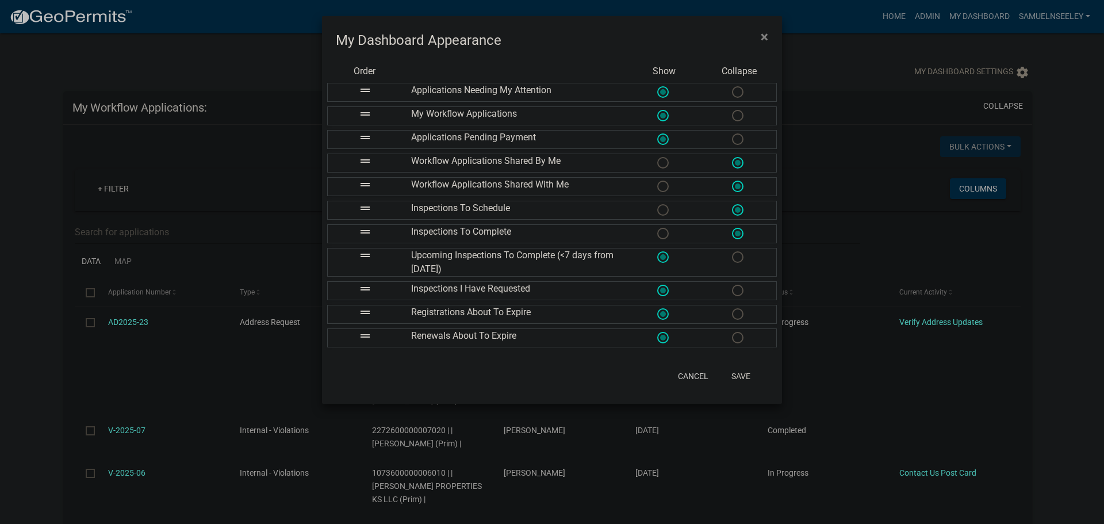
click at [736, 258] on span at bounding box center [737, 257] width 24 height 25
click at [732, 251] on input "radio" at bounding box center [732, 251] width 0 height 0
click at [733, 296] on span at bounding box center [737, 290] width 24 height 25
click at [732, 285] on input "radio" at bounding box center [732, 285] width 0 height 0
click at [734, 316] on span at bounding box center [737, 314] width 24 height 25
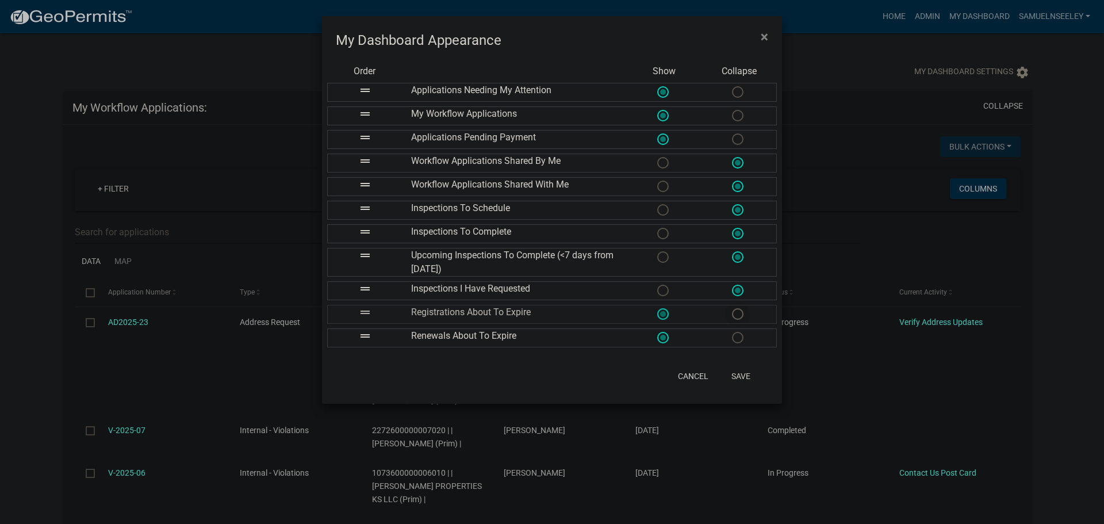
click at [732, 308] on input "radio" at bounding box center [732, 308] width 0 height 0
click at [738, 340] on span at bounding box center [737, 338] width 24 height 25
click at [732, 332] on input "radio" at bounding box center [732, 332] width 0 height 0
click at [735, 377] on button "Save" at bounding box center [740, 376] width 37 height 21
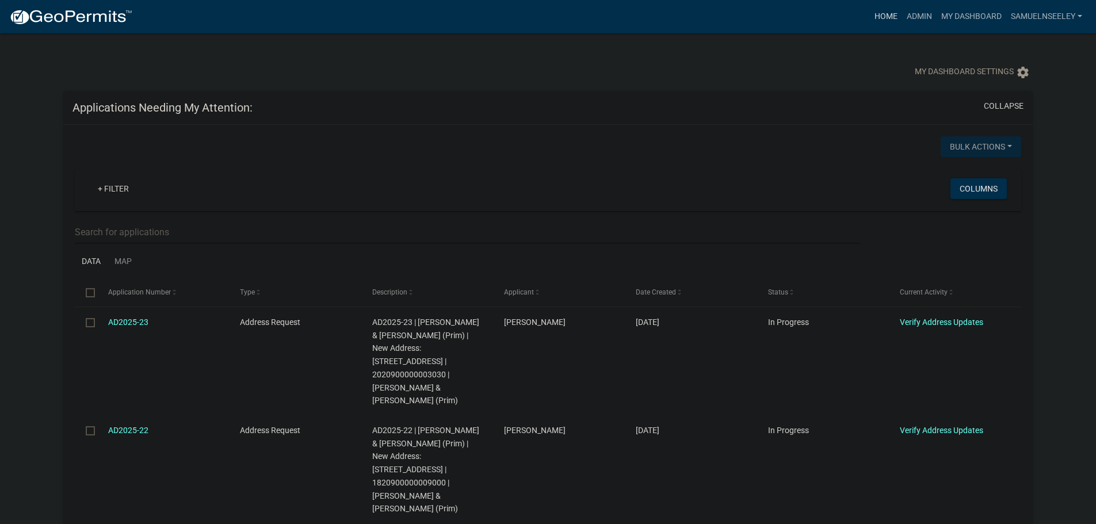
click at [887, 16] on link "Home" at bounding box center [886, 17] width 32 height 22
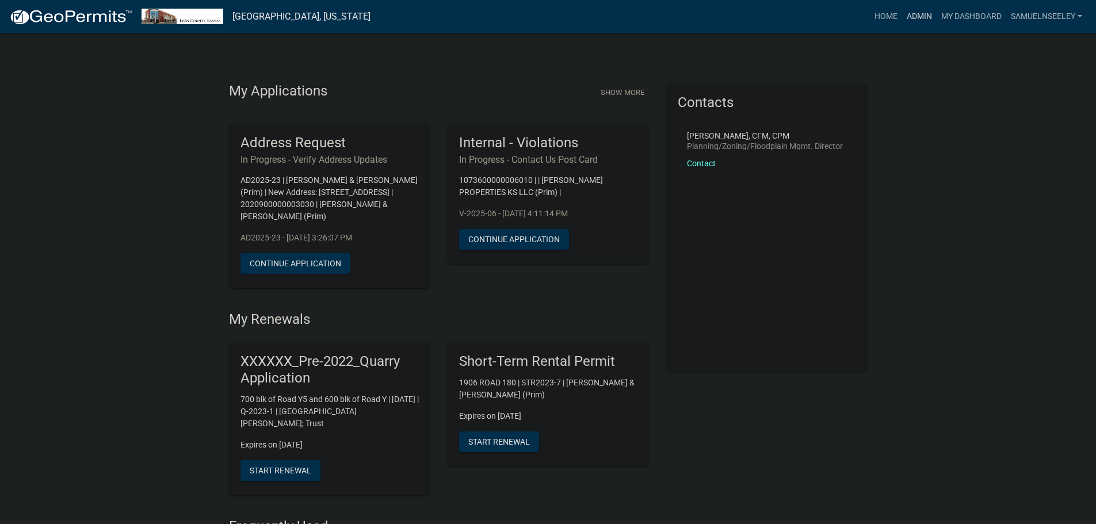
click at [918, 16] on link "Admin" at bounding box center [919, 17] width 35 height 22
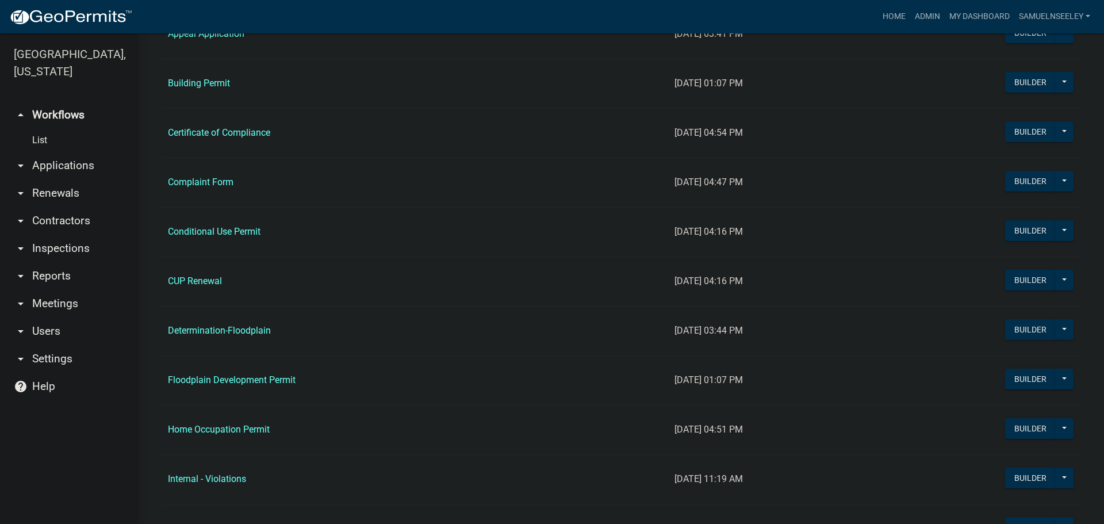
scroll to position [575, 0]
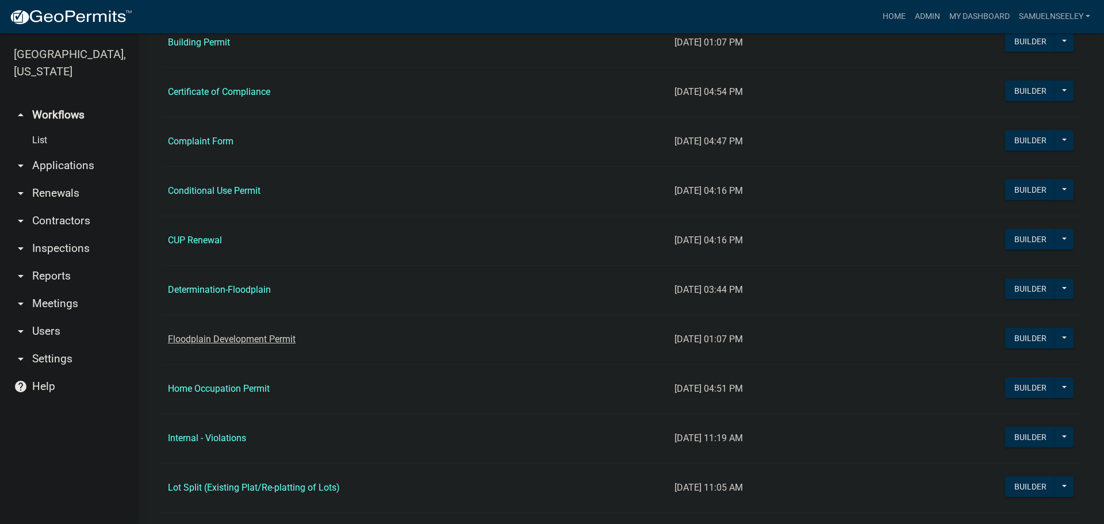
click at [225, 342] on link "Floodplain Development Permit" at bounding box center [232, 339] width 128 height 11
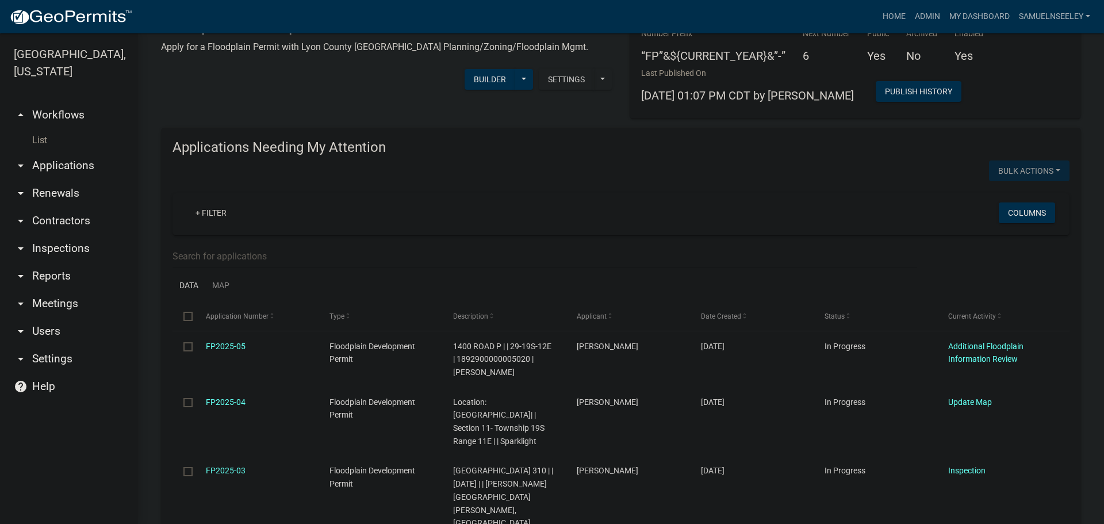
scroll to position [58, 0]
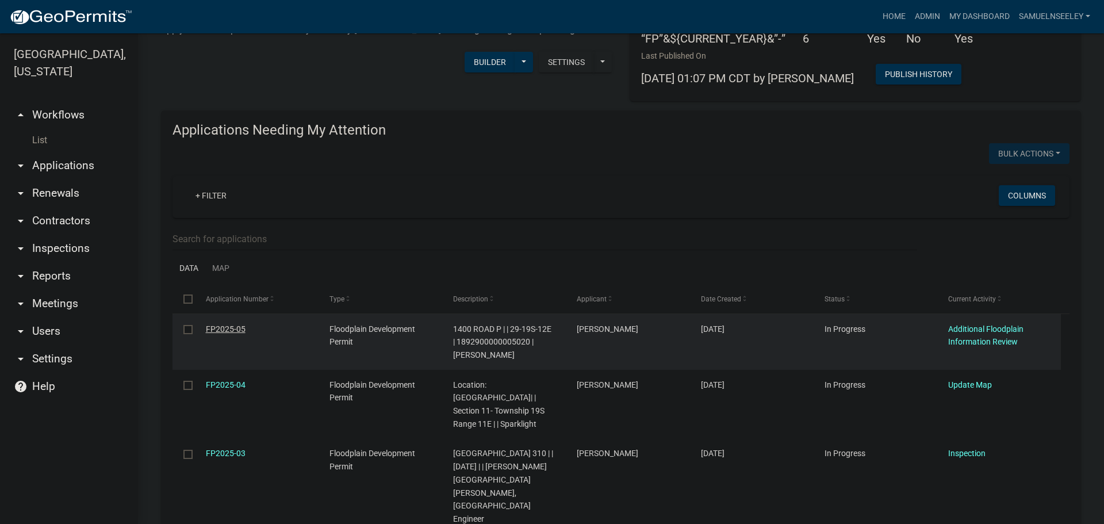
click at [219, 327] on link "FP2025-05" at bounding box center [226, 328] width 40 height 9
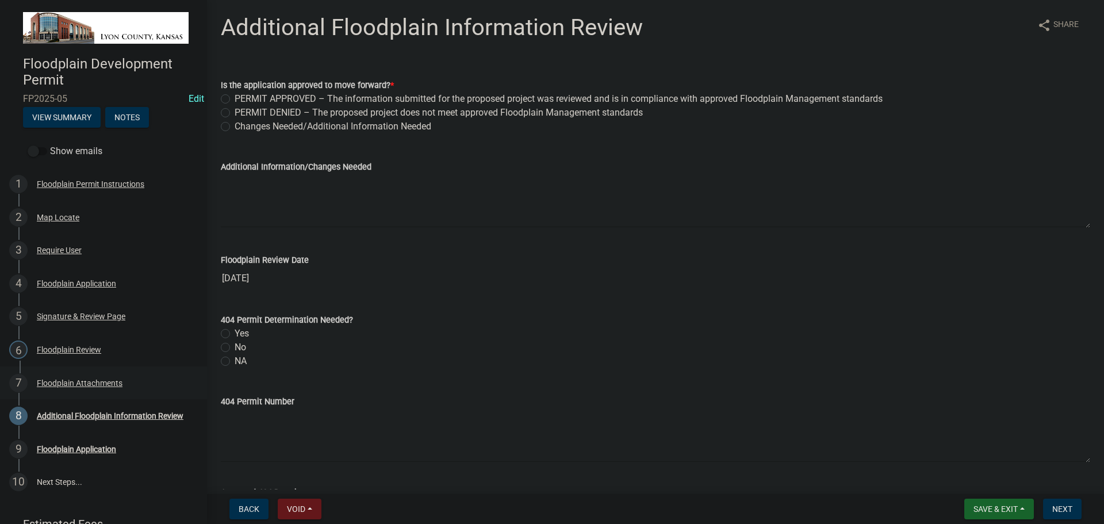
click at [74, 384] on div "Floodplain Attachments" at bounding box center [80, 383] width 86 height 8
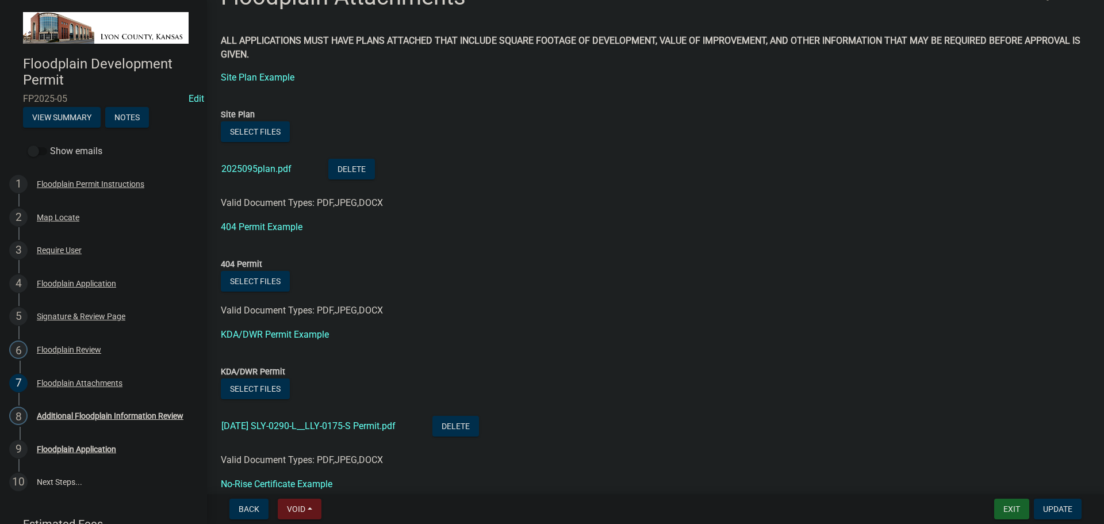
scroll to position [173, 0]
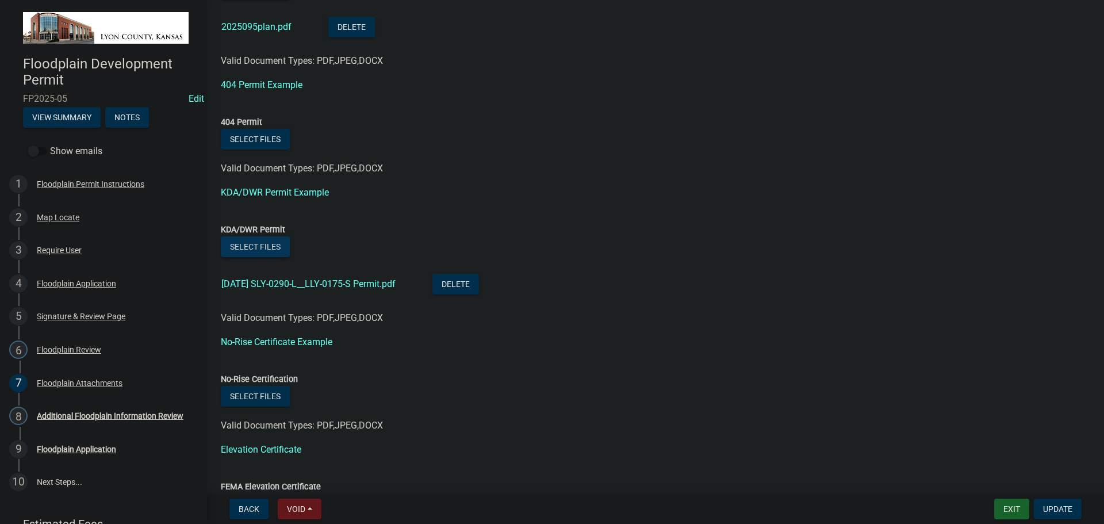
click at [267, 247] on button "Select files" at bounding box center [255, 246] width 69 height 21
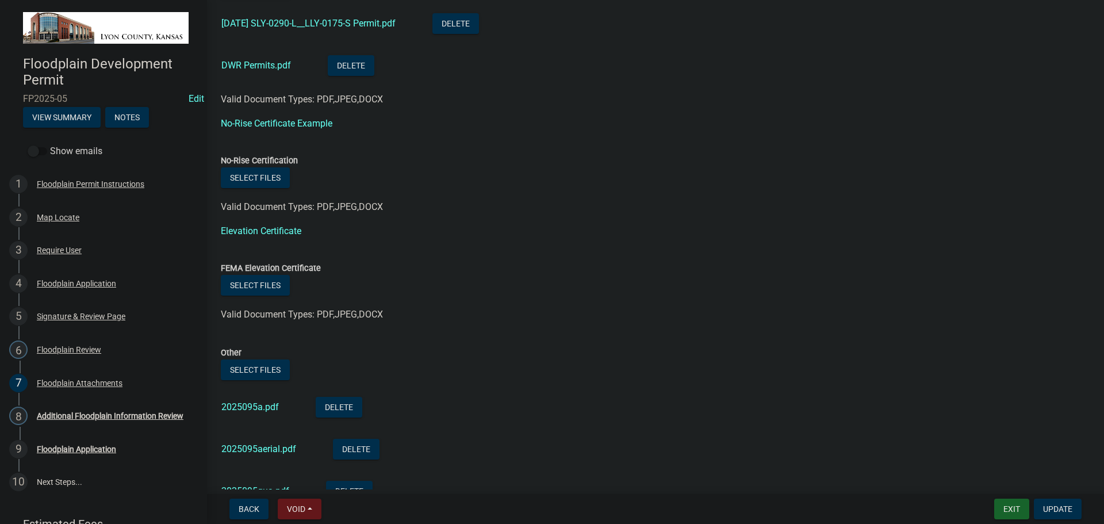
scroll to position [460, 0]
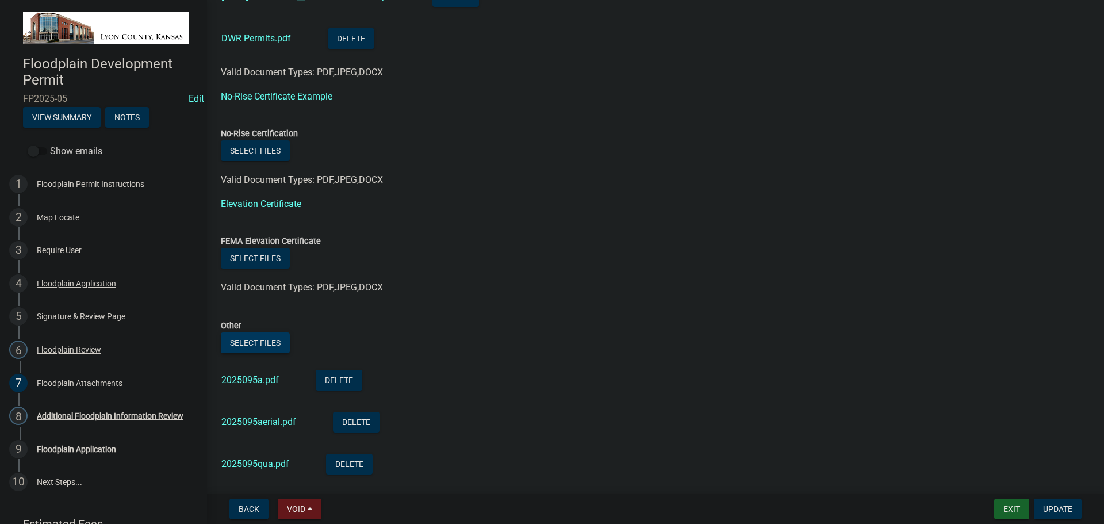
click at [261, 335] on button "Select files" at bounding box center [255, 342] width 69 height 21
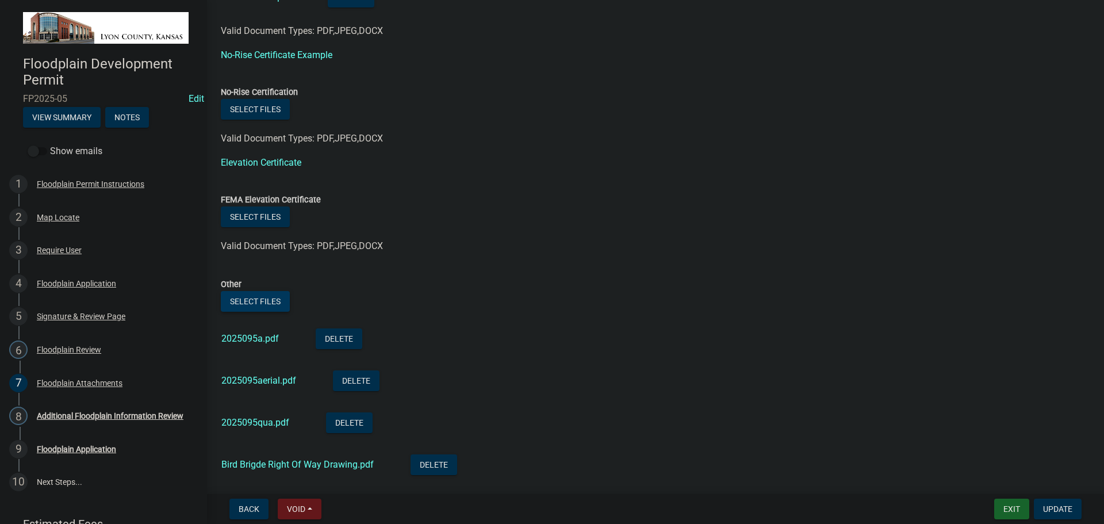
scroll to position [657, 0]
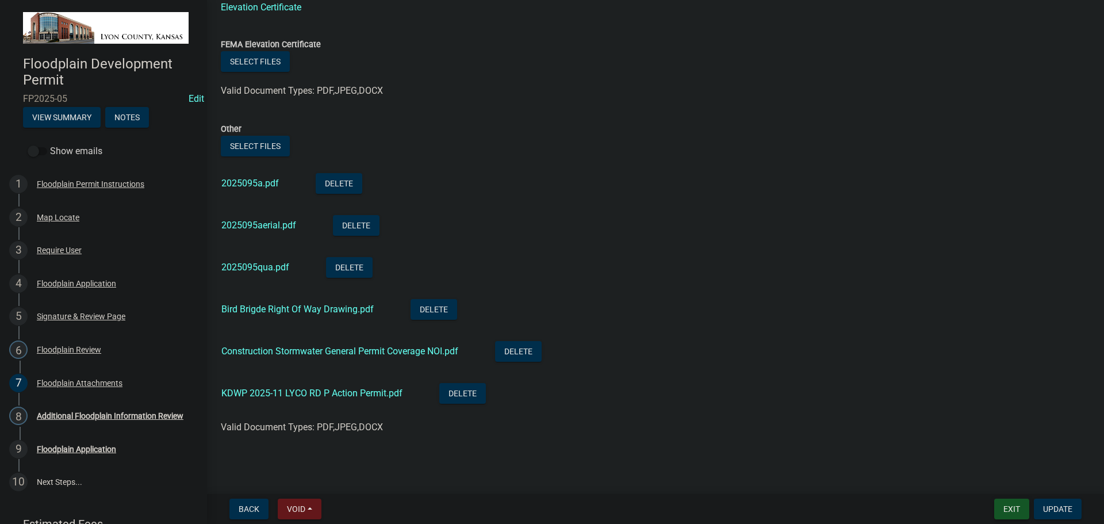
click at [1014, 506] on button "Exit" at bounding box center [1011, 509] width 35 height 21
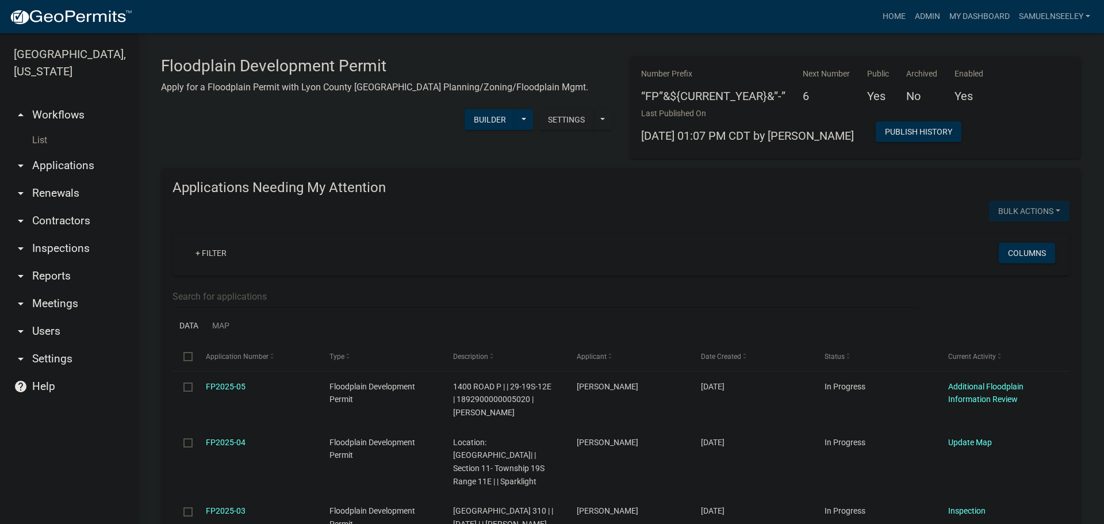
click at [41, 129] on link "List" at bounding box center [69, 140] width 138 height 23
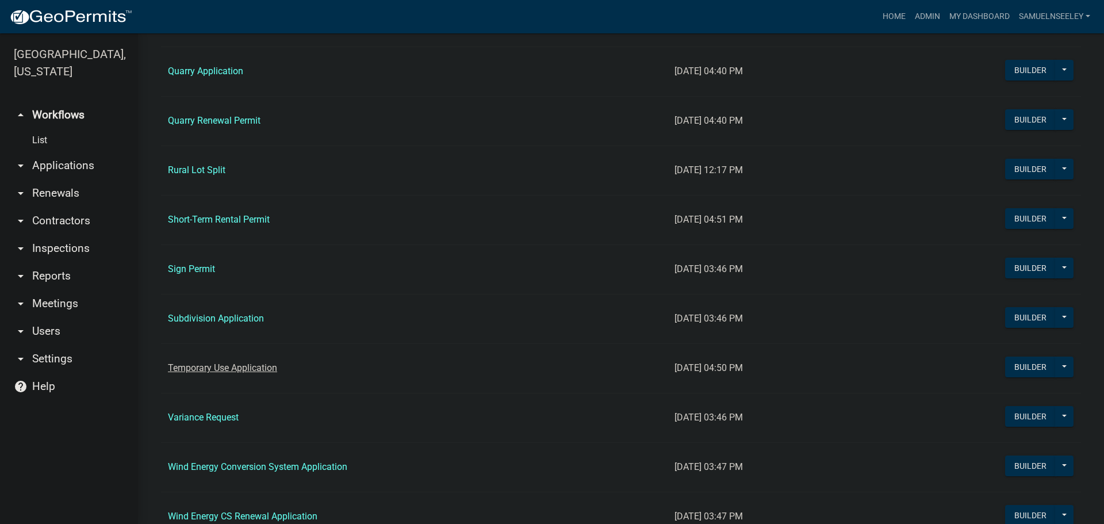
scroll to position [1150, 0]
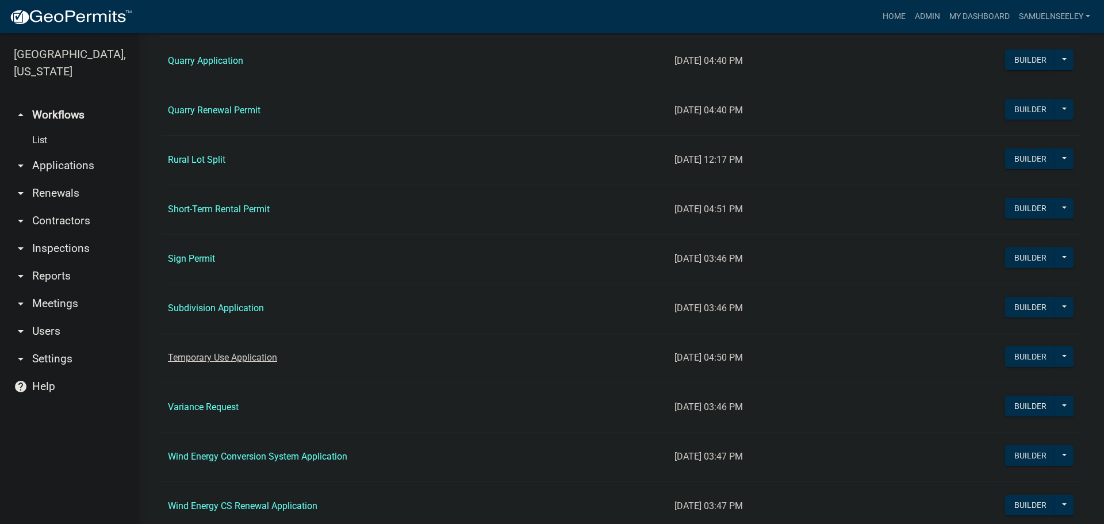
click at [216, 357] on link "Temporary Use Application" at bounding box center [222, 357] width 109 height 11
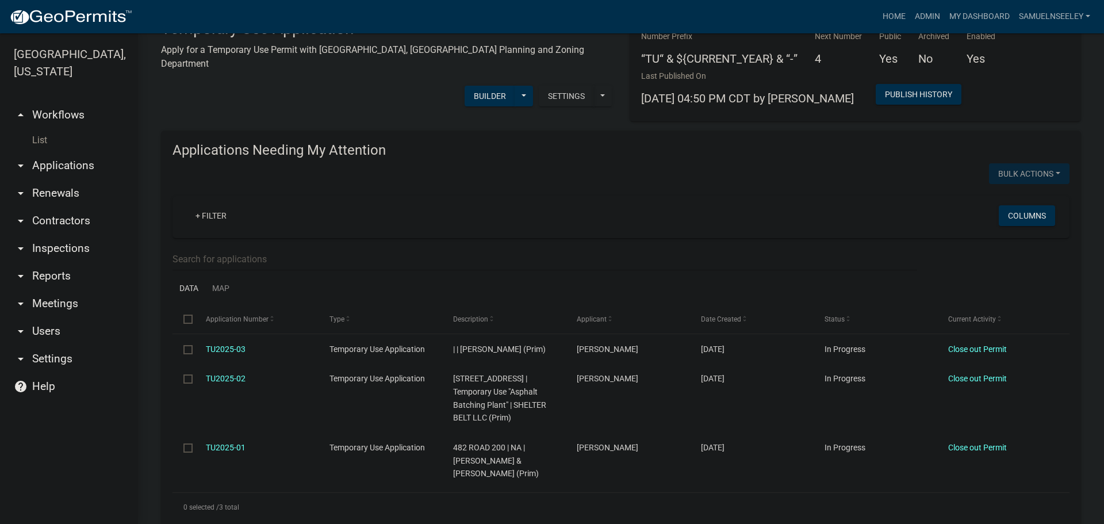
scroll to position [58, 0]
